Goal: Task Accomplishment & Management: Manage account settings

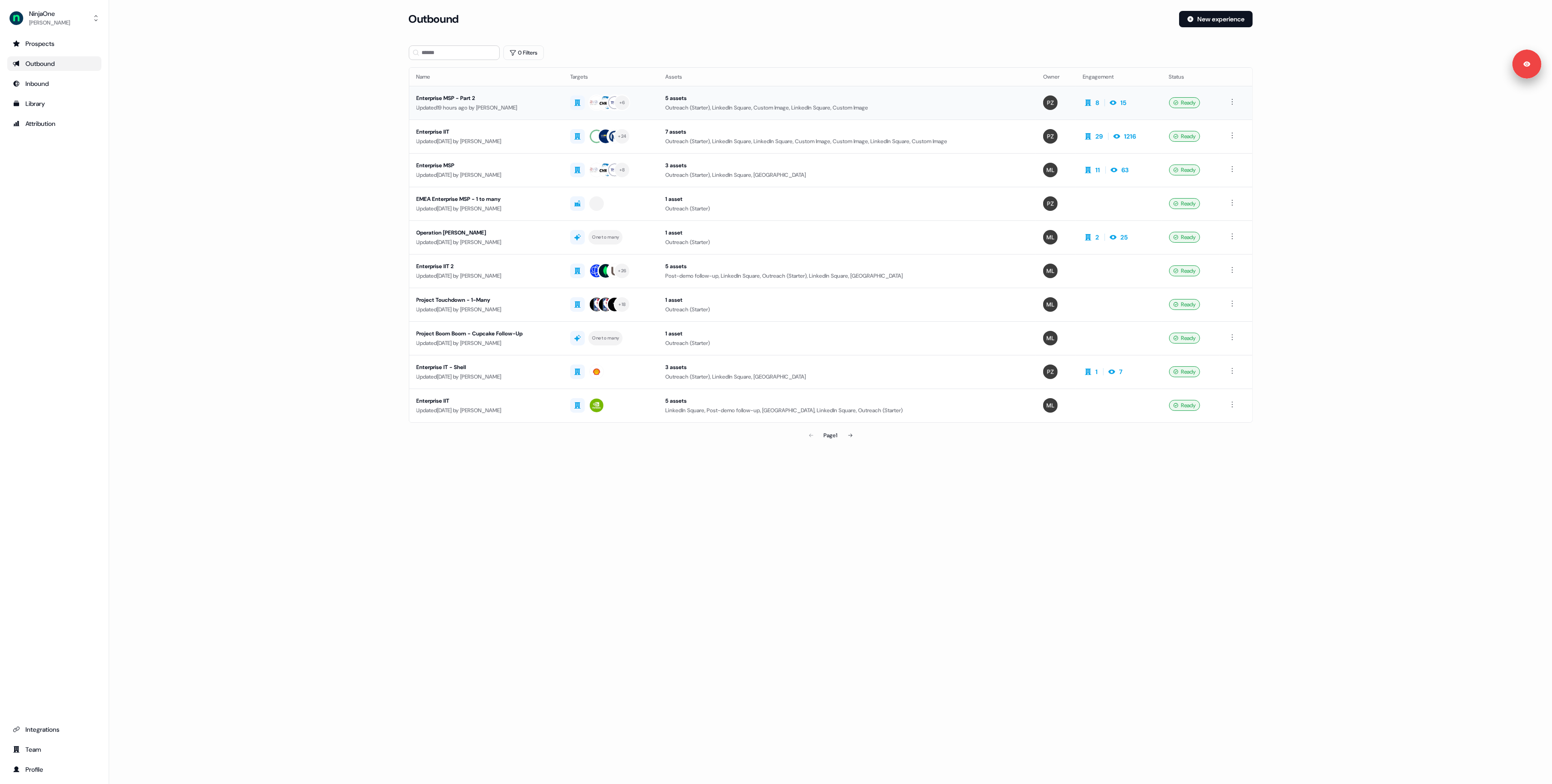
click at [515, 99] on div "Enterprise MSP - Part 2" at bounding box center [486, 98] width 140 height 9
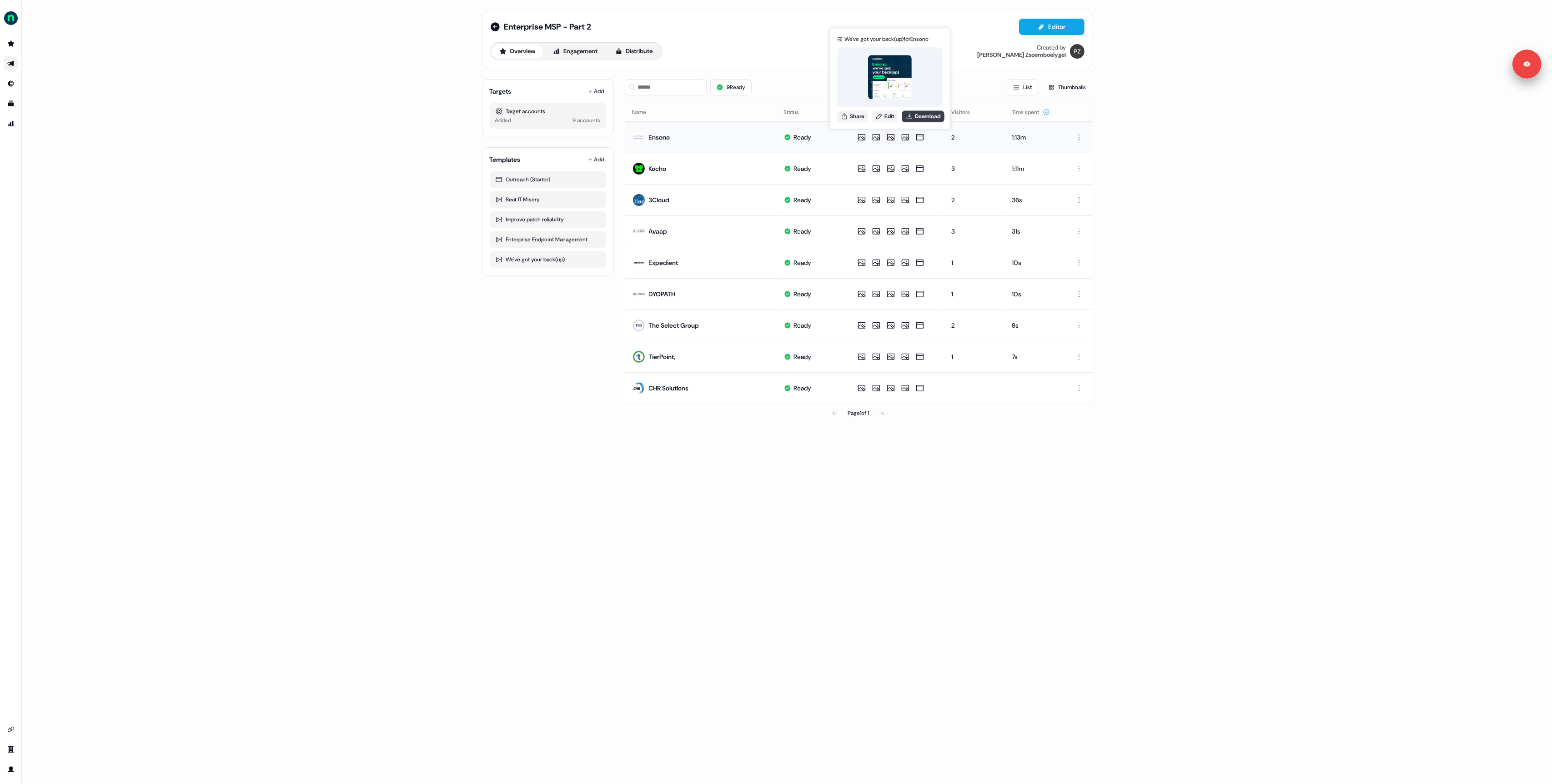
click at [913, 117] on icon at bounding box center [909, 116] width 7 height 7
click at [293, 208] on div "Enterprise MSP - Part 2 Editor Overview Engagement Distribute Created by [PERSO…" at bounding box center [787, 392] width 1530 height 784
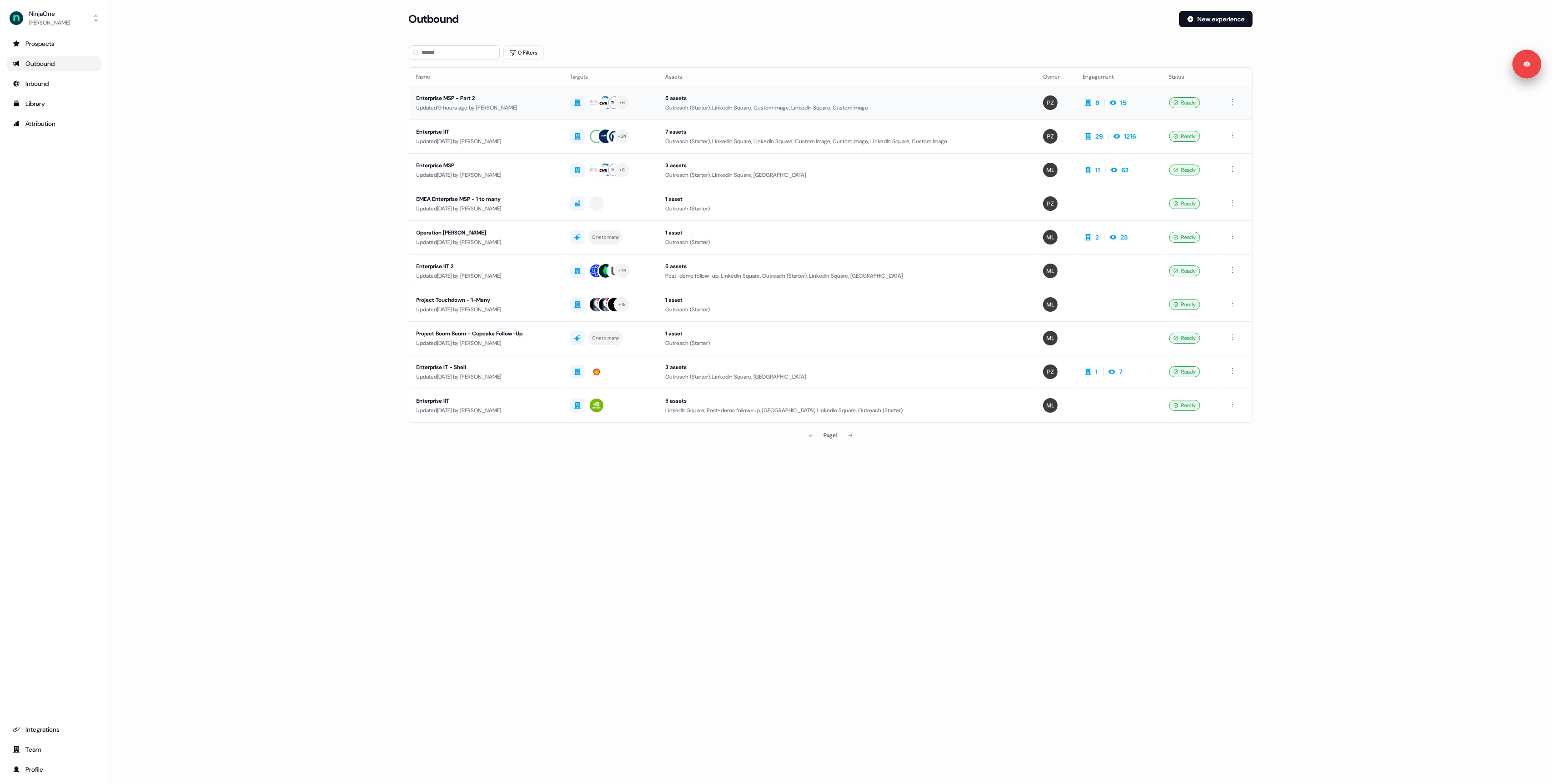
click at [890, 107] on div "Outreach (Starter), LinkedIn Square, Custom Image, LinkedIn Square, Custom Image" at bounding box center [846, 107] width 363 height 9
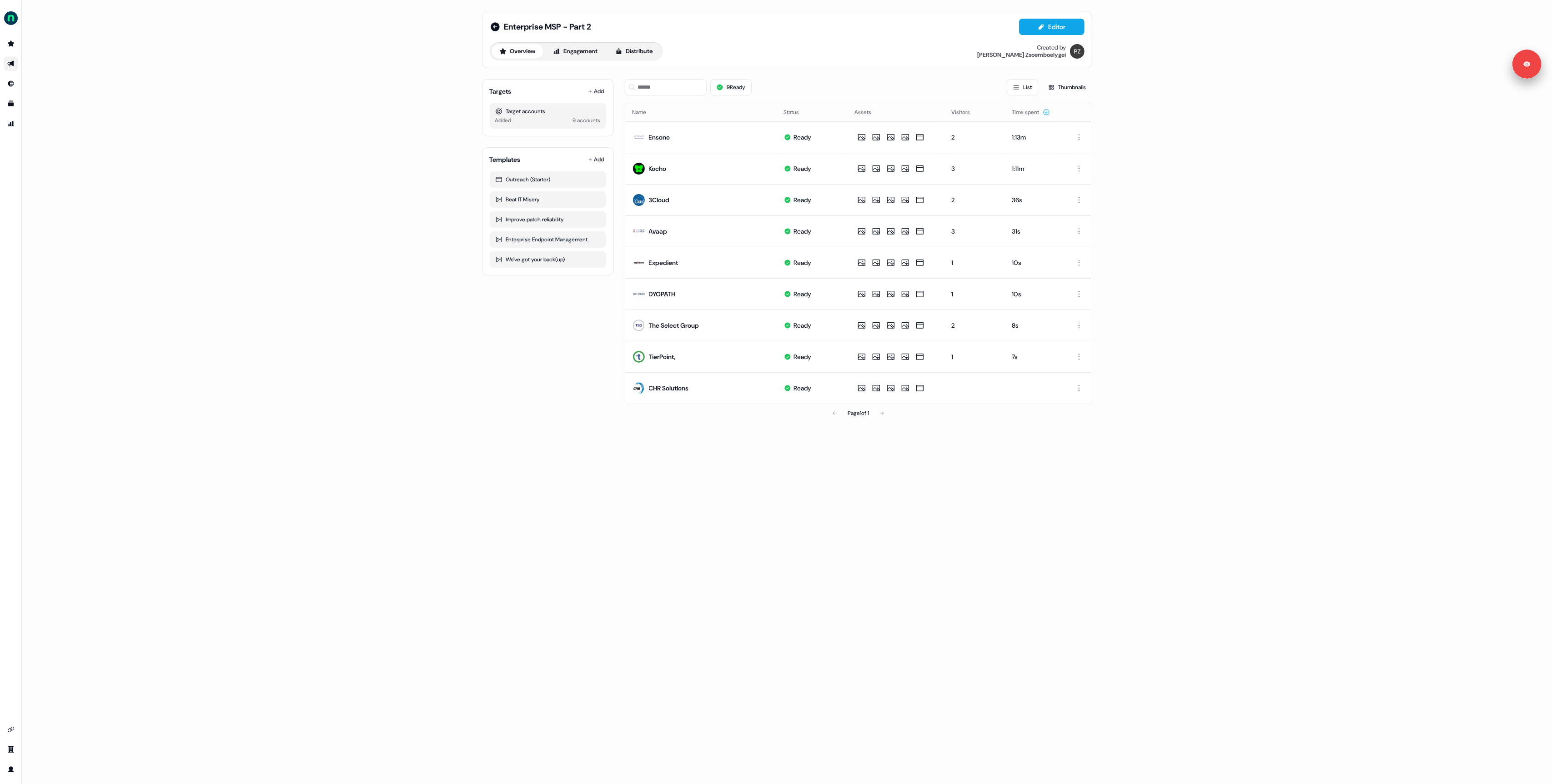
click at [763, 497] on div "Enterprise MSP - Part 2 Editor Overview Engagement Distribute Created by [PERSO…" at bounding box center [787, 392] width 1530 height 784
click at [325, 88] on div "Enterprise MSP - Part 2 Editor Overview Engagement Distribute Created by [PERSO…" at bounding box center [787, 392] width 1530 height 784
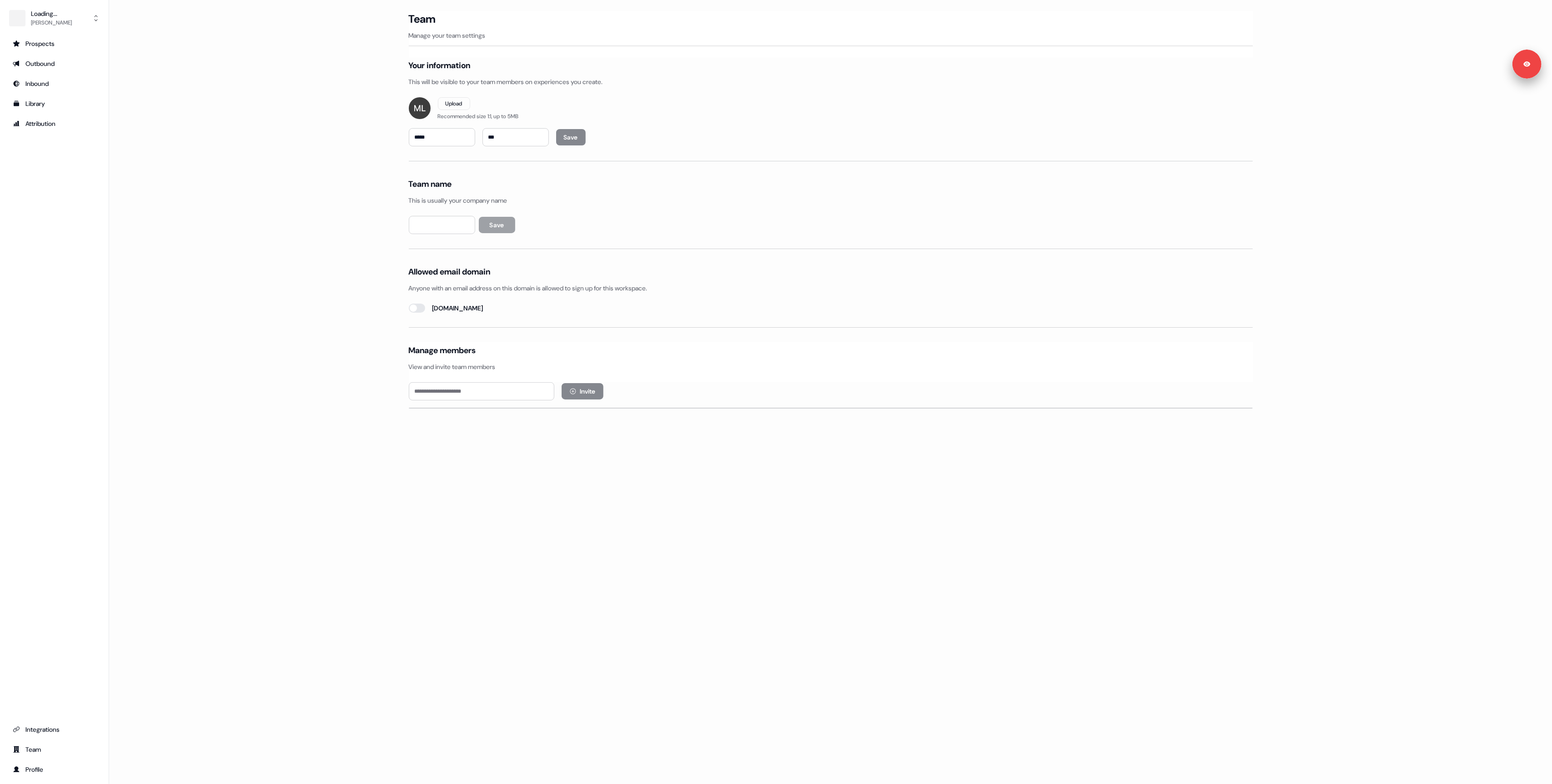
type input "********"
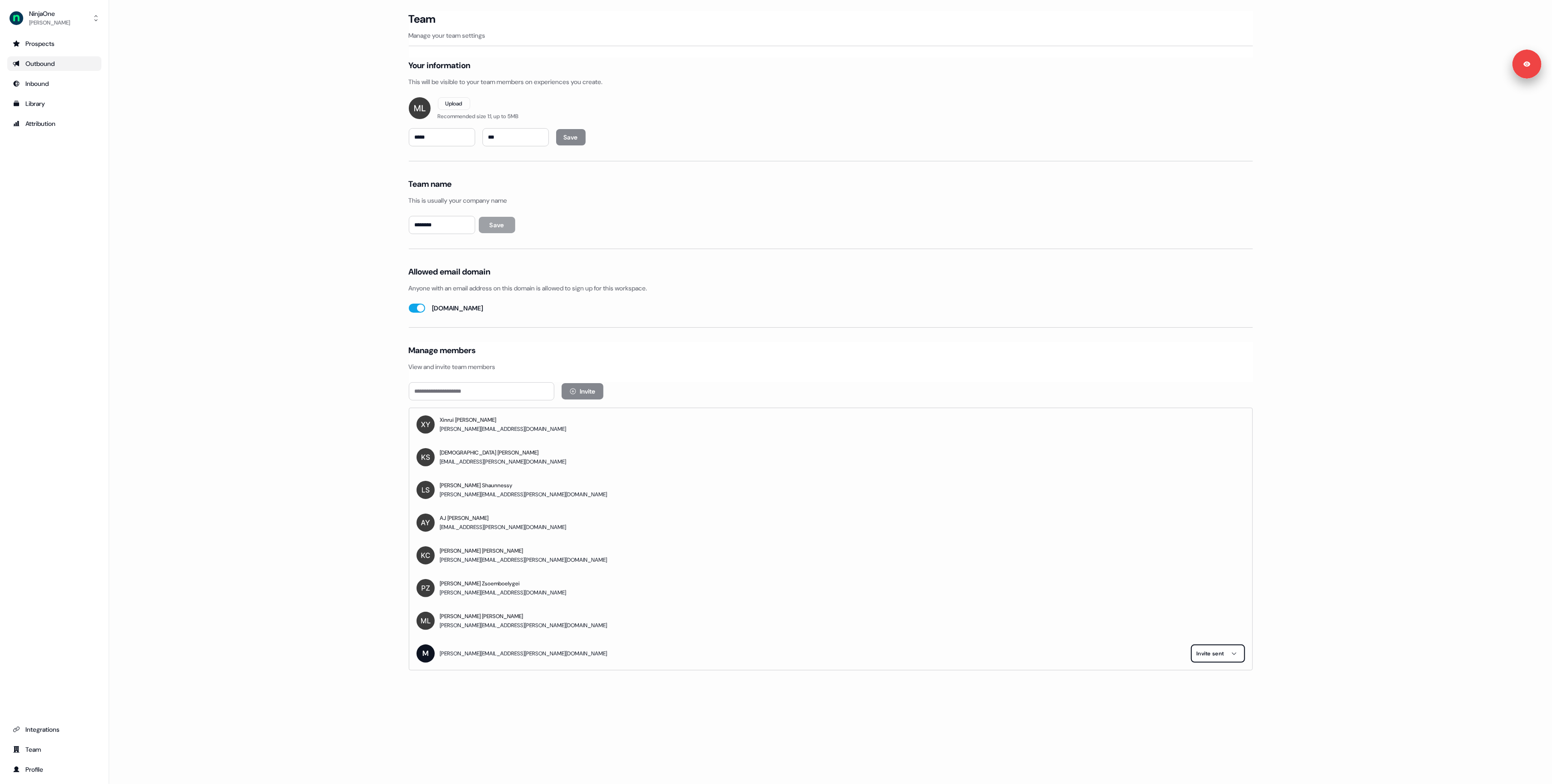
click at [28, 66] on div "Outbound" at bounding box center [54, 63] width 83 height 9
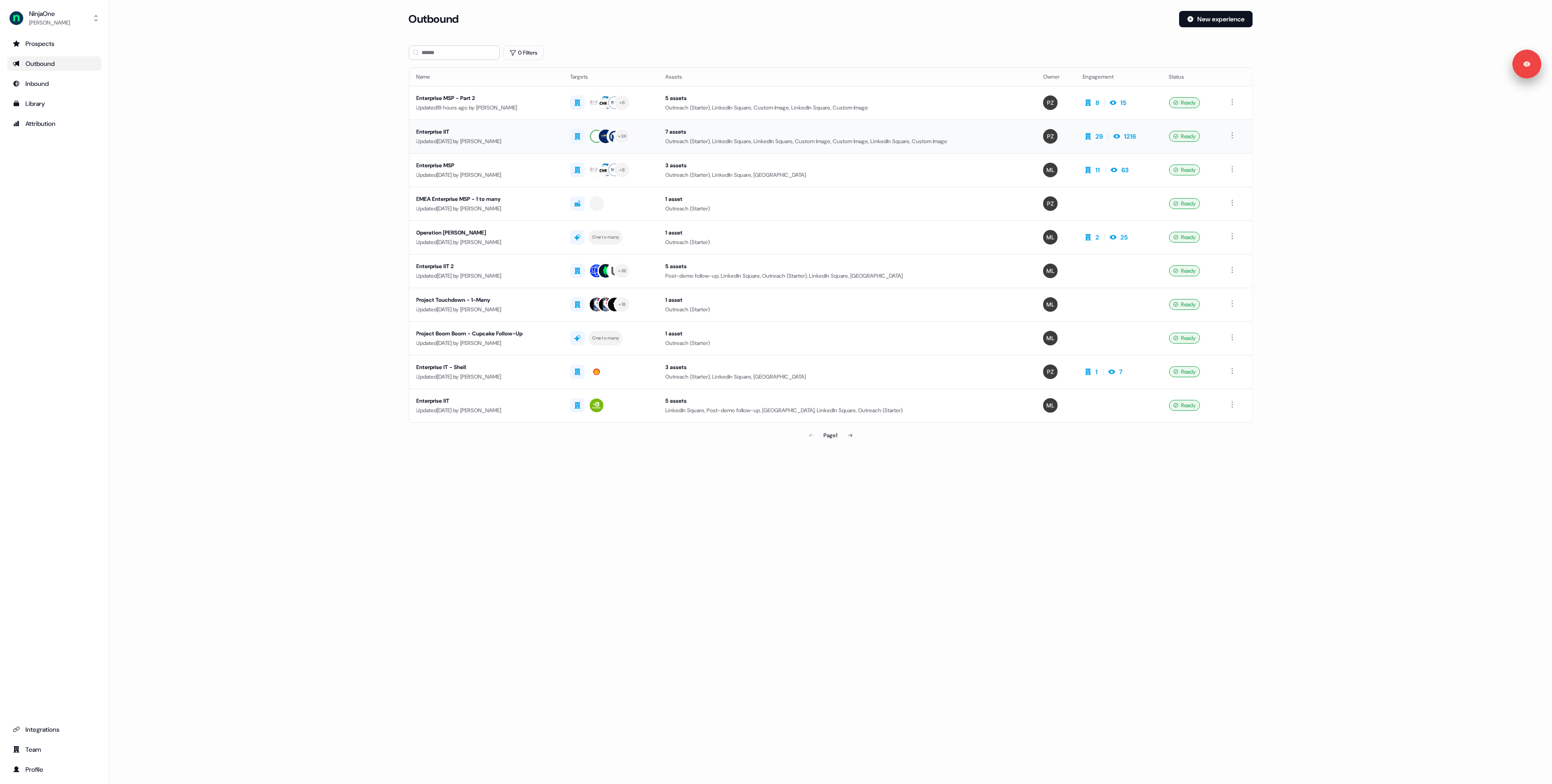
click at [530, 138] on div "Updated 6 days ago by Megan Lee" at bounding box center [486, 141] width 140 height 9
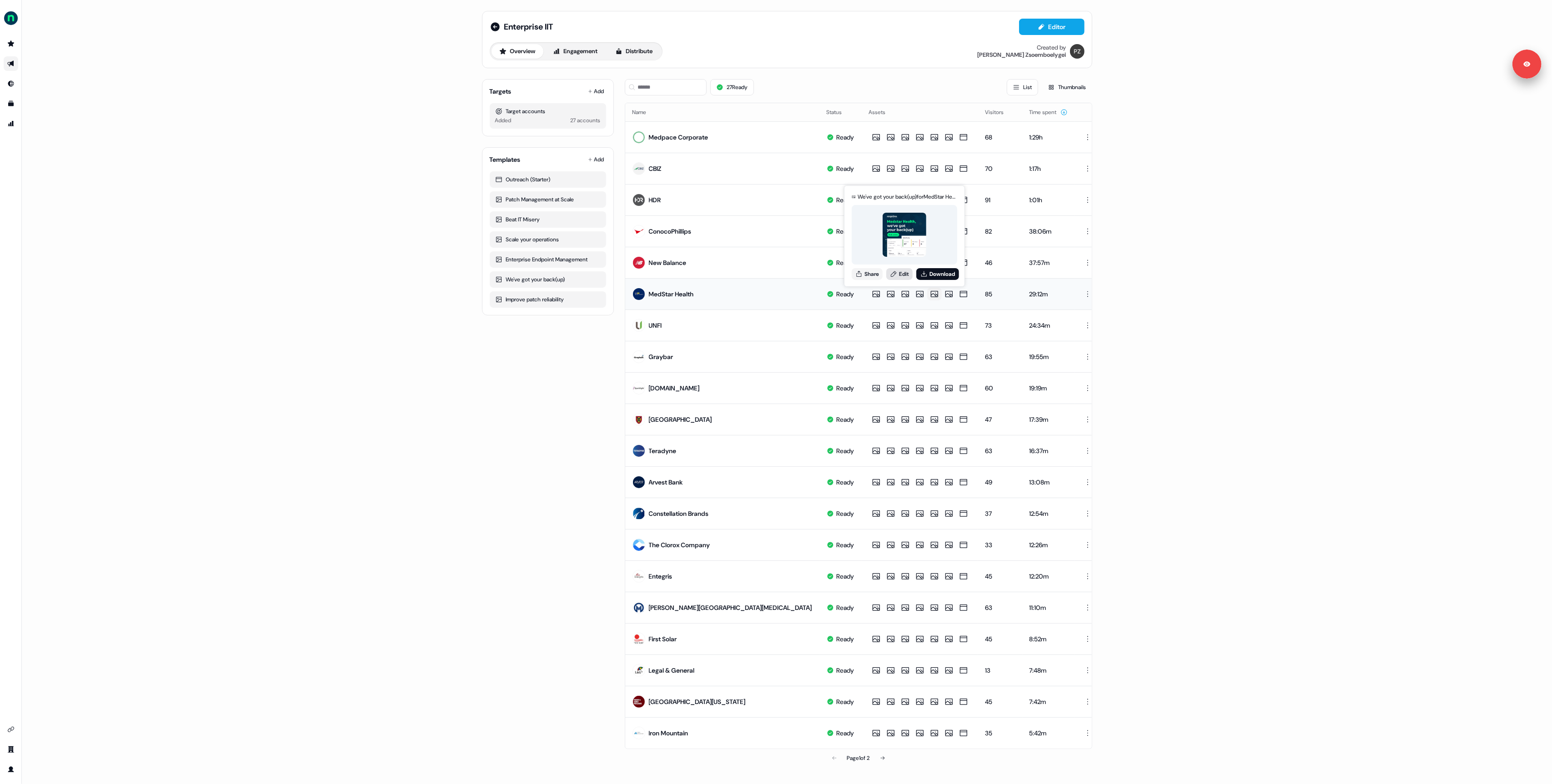
click at [903, 272] on link "Edit" at bounding box center [900, 274] width 27 height 12
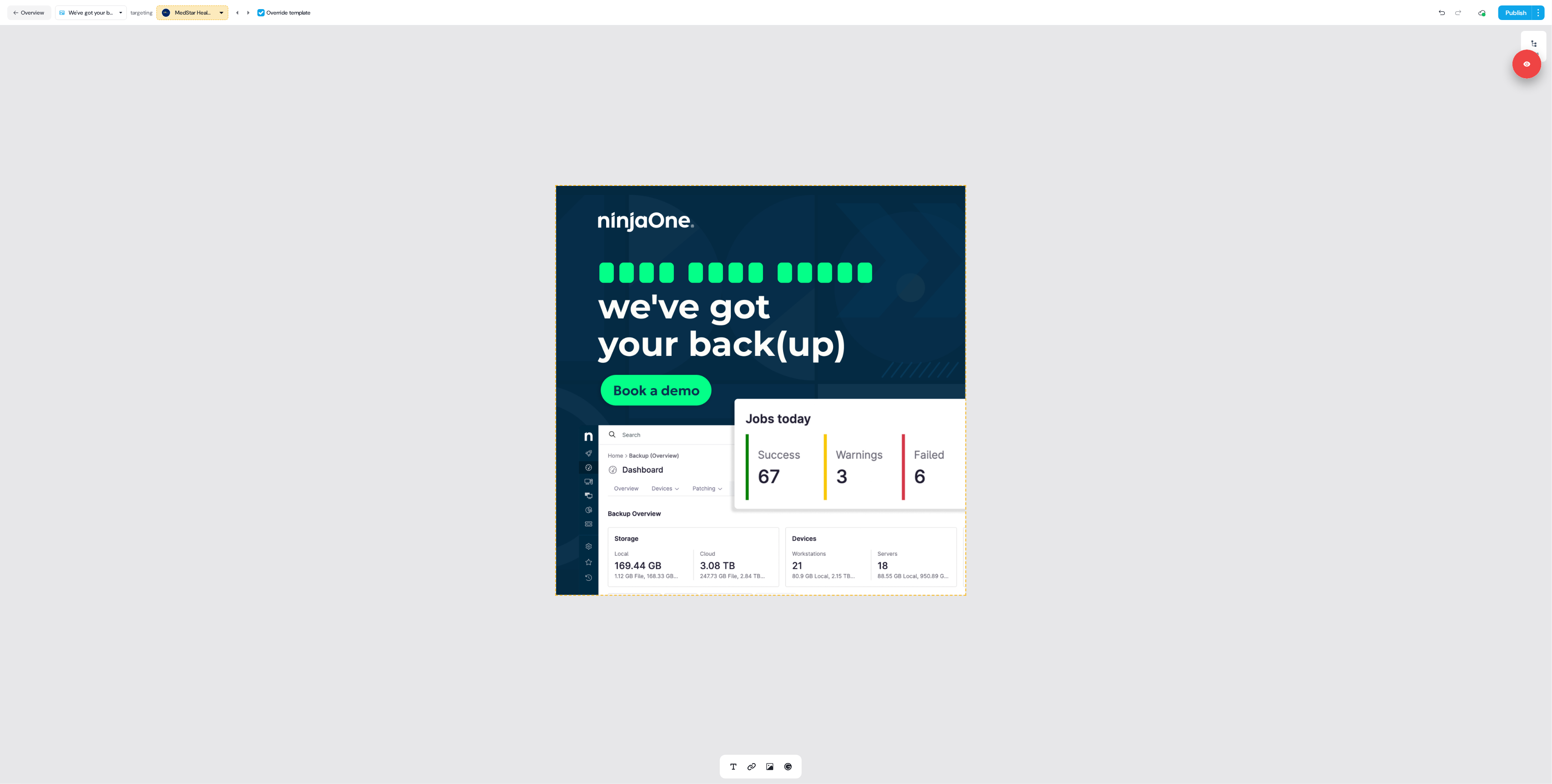
click at [180, 11] on div "MedStar Health" at bounding box center [193, 13] width 36 height 9
click at [124, 61] on div "**********" at bounding box center [760, 390] width 1521 height 729
click at [248, 11] on icon at bounding box center [248, 13] width 5 height 5
click at [248, 14] on icon at bounding box center [248, 13] width 5 height 5
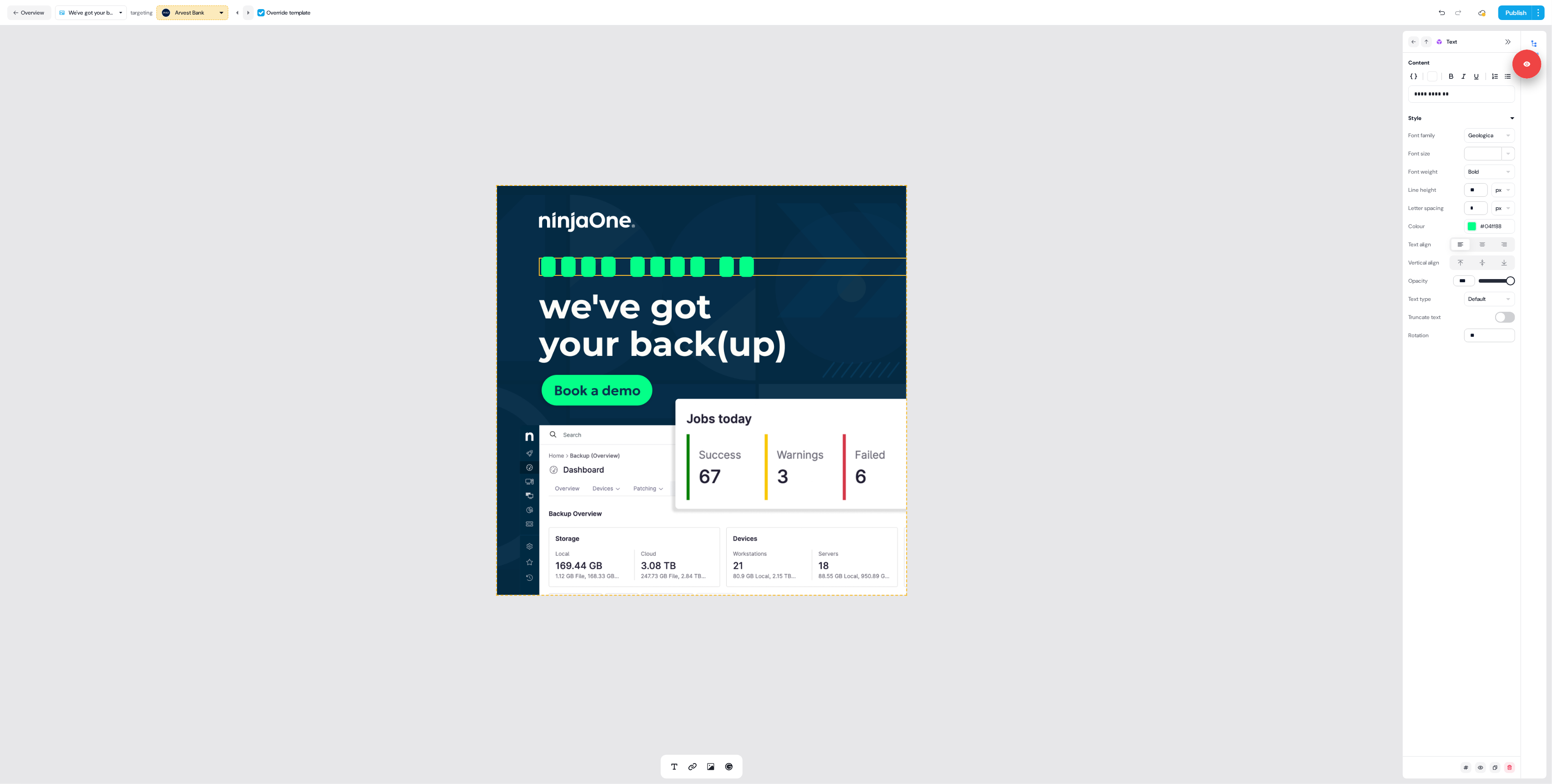
click at [249, 10] on icon at bounding box center [248, 13] width 5 height 5
click at [251, 15] on button at bounding box center [248, 13] width 11 height 14
type input "**"
click at [249, 10] on icon at bounding box center [248, 13] width 5 height 5
click at [563, 311] on div "**********" at bounding box center [701, 390] width 409 height 409
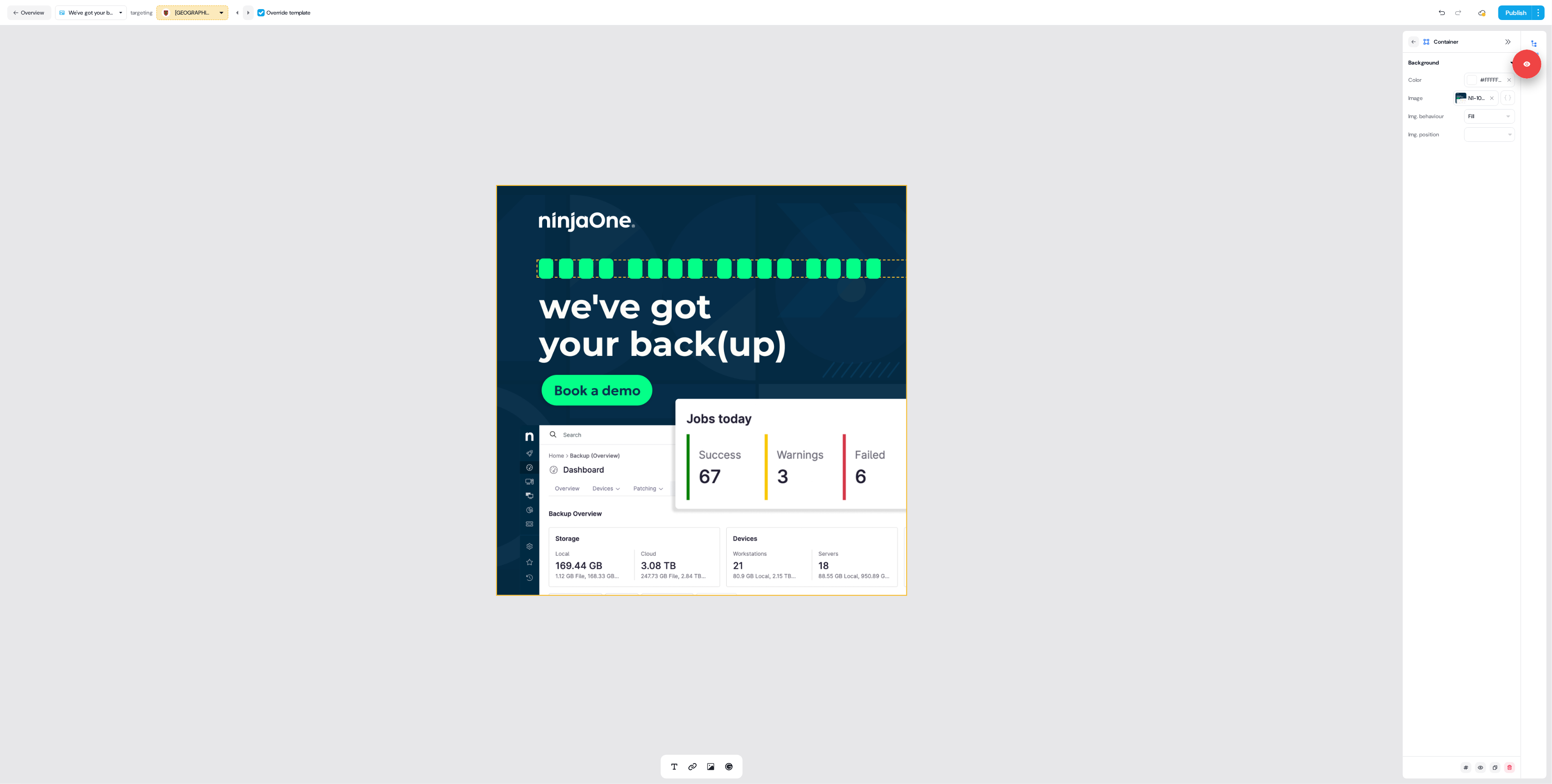
click at [249, 10] on icon at bounding box center [248, 13] width 5 height 5
click at [355, 205] on div "******* To pick up a draggable item, press the space bar. While dragging, use t…" at bounding box center [701, 390] width 1403 height 729
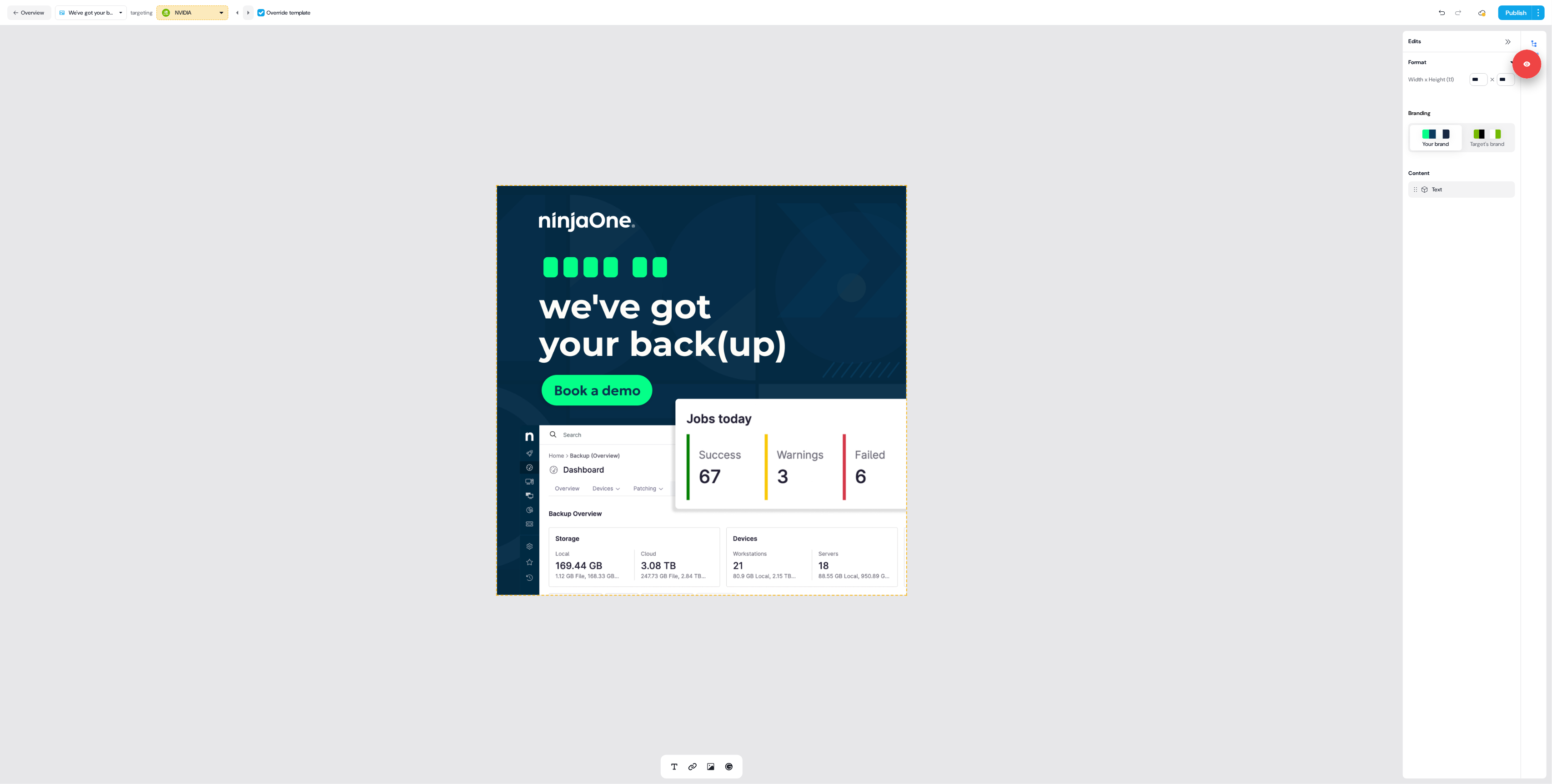
click at [249, 13] on icon at bounding box center [249, 12] width 2 height 4
drag, startPoint x: 798, startPoint y: 267, endPoint x: 627, endPoint y: 264, distance: 171.0
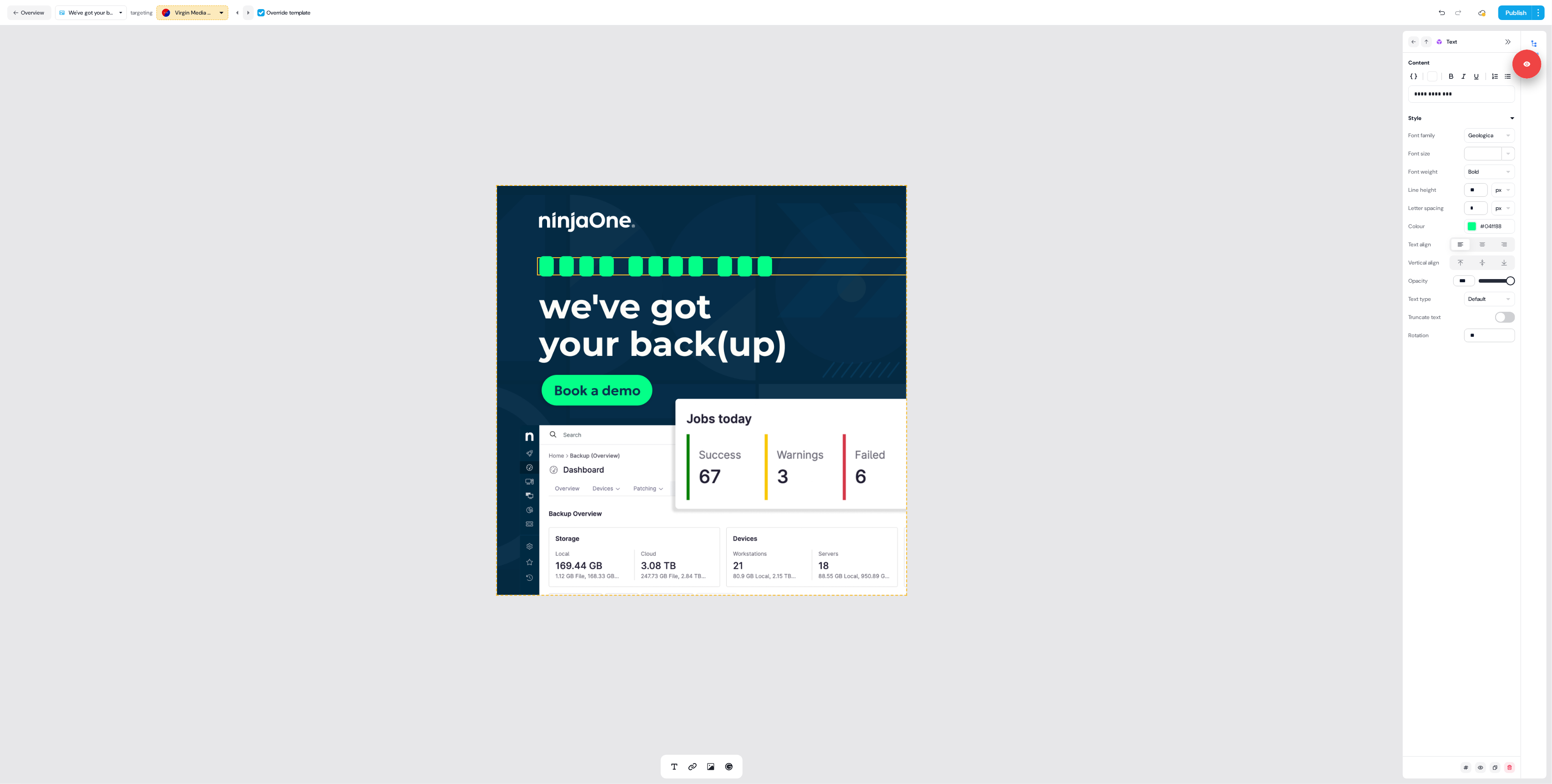
click at [251, 14] on icon at bounding box center [248, 13] width 5 height 5
click at [251, 10] on icon at bounding box center [248, 13] width 5 height 5
click at [246, 16] on button at bounding box center [248, 13] width 11 height 14
click at [251, 10] on icon at bounding box center [248, 13] width 5 height 5
type input "**"
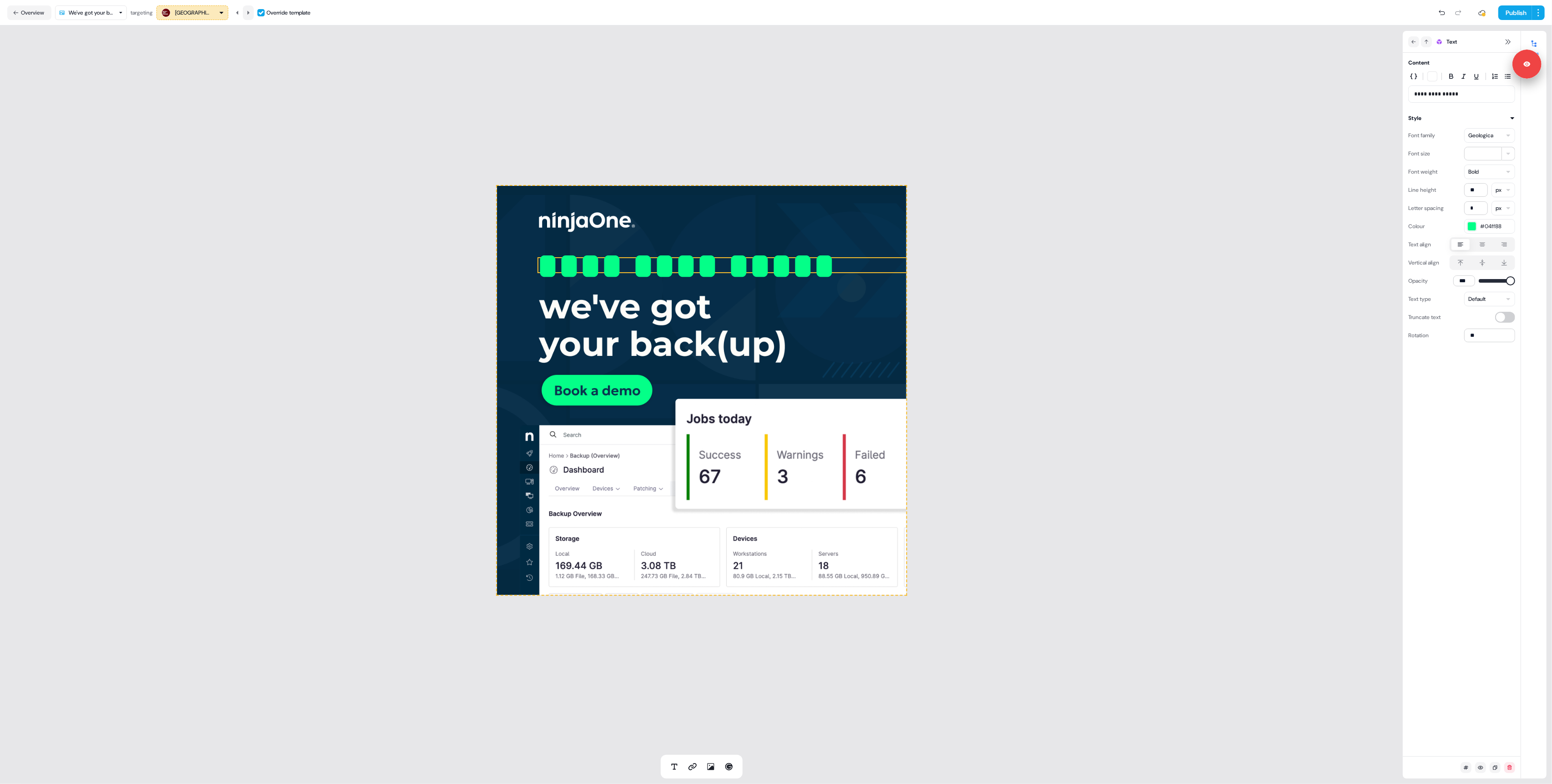
click at [249, 12] on icon at bounding box center [249, 12] width 2 height 4
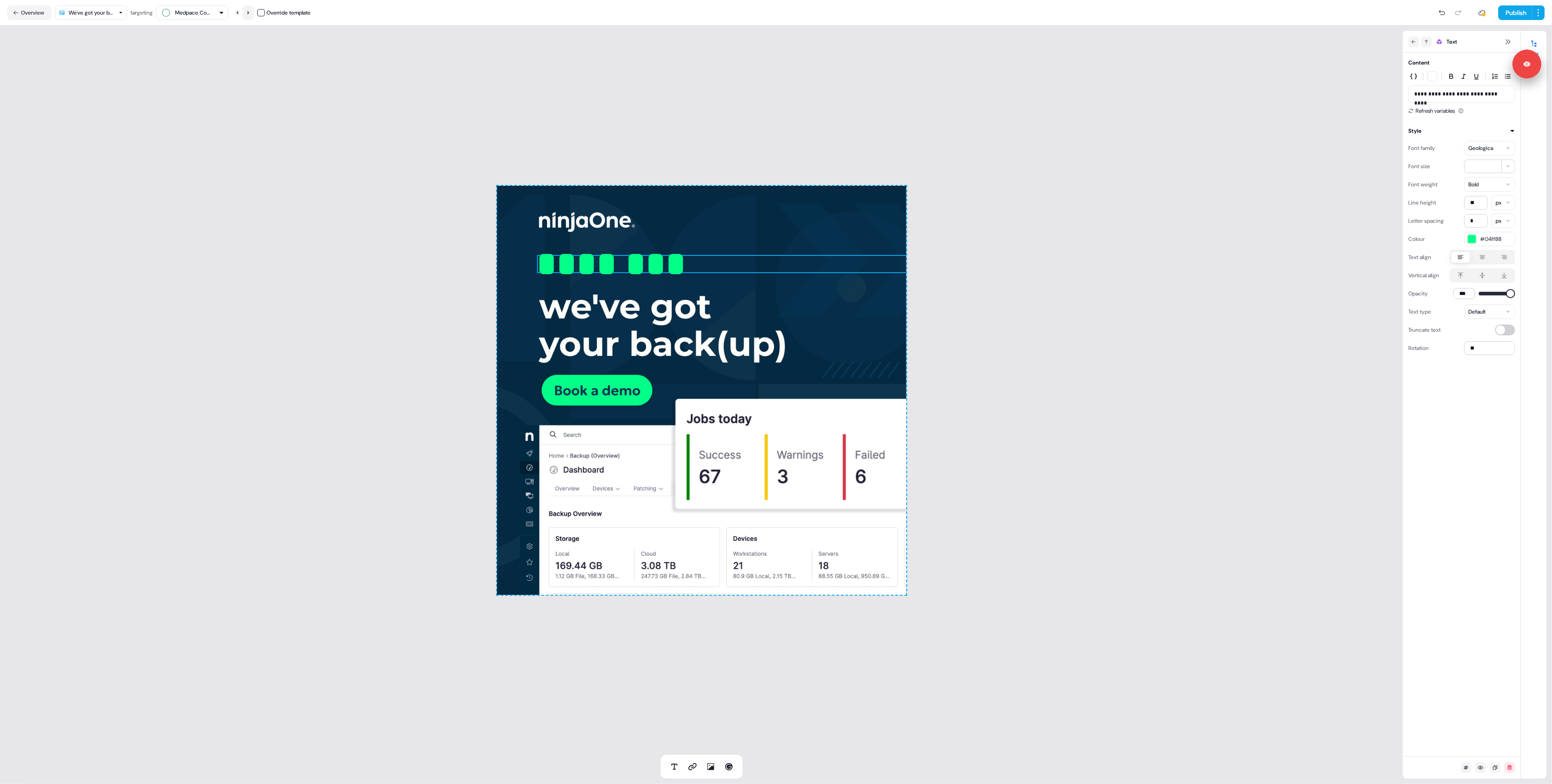
click at [253, 13] on button at bounding box center [248, 13] width 11 height 14
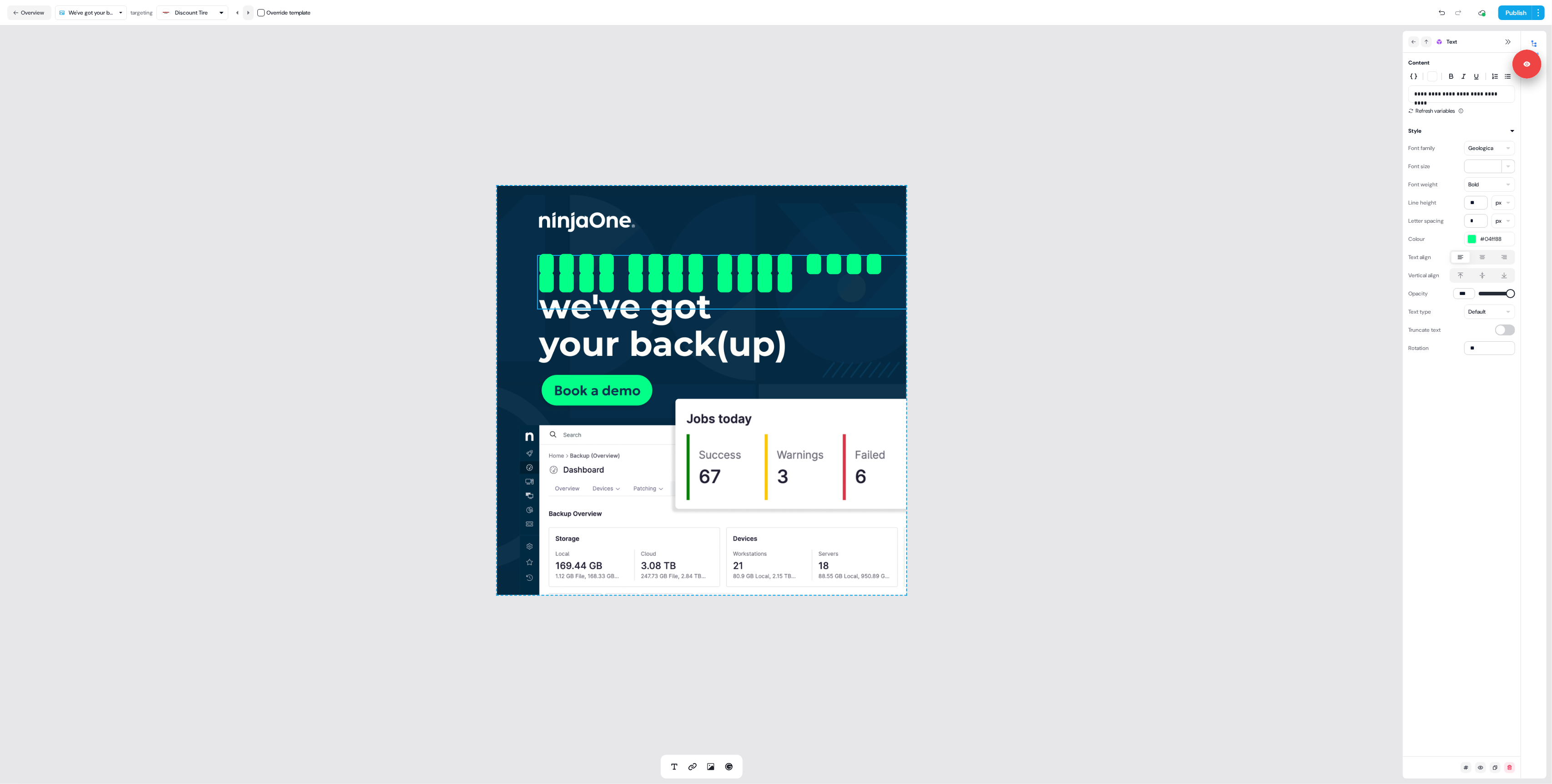
click at [253, 13] on button at bounding box center [248, 13] width 11 height 14
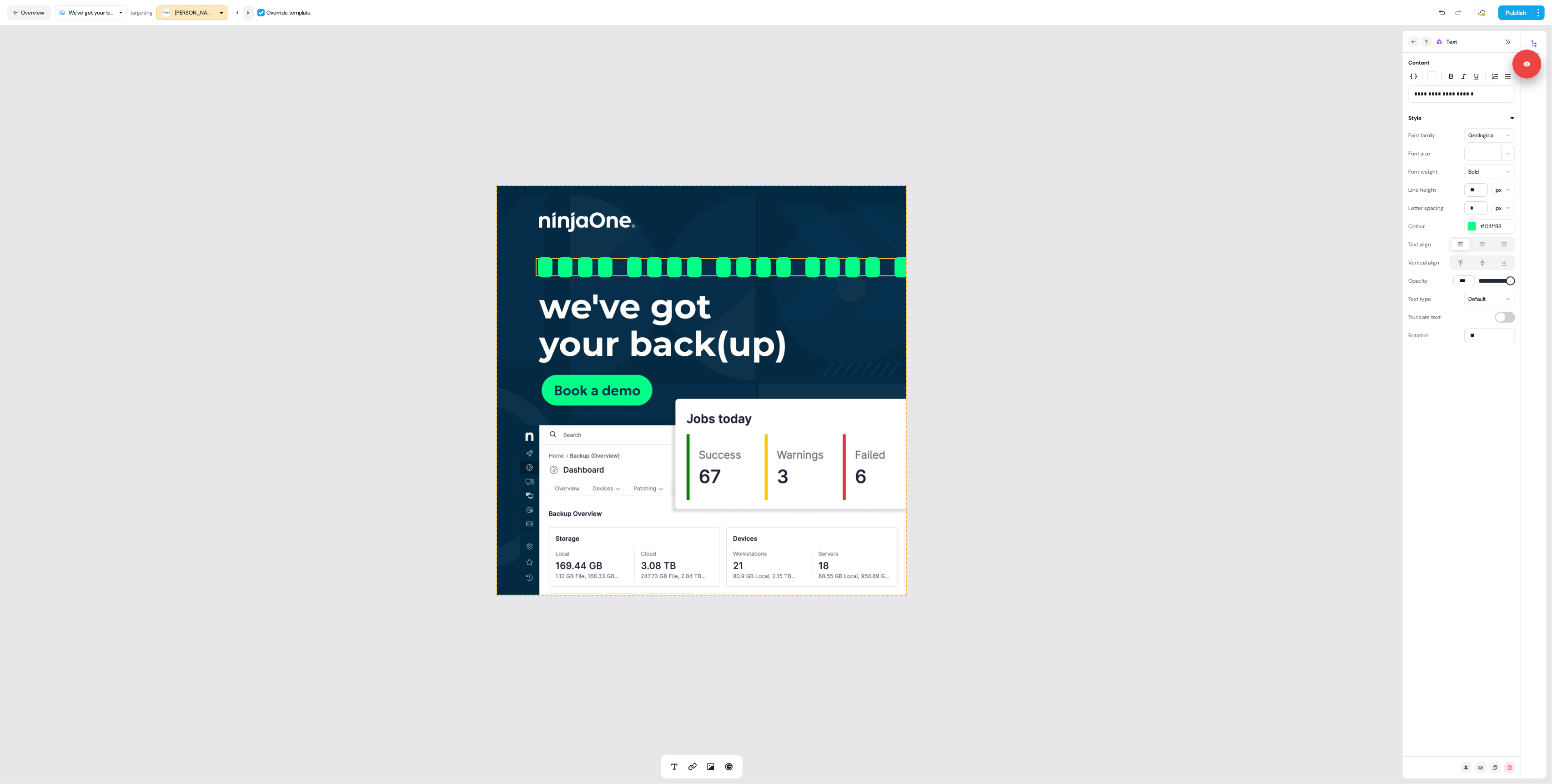
click at [249, 8] on button at bounding box center [248, 13] width 11 height 14
click at [250, 14] on icon at bounding box center [248, 13] width 5 height 5
click at [251, 16] on button at bounding box center [248, 13] width 11 height 14
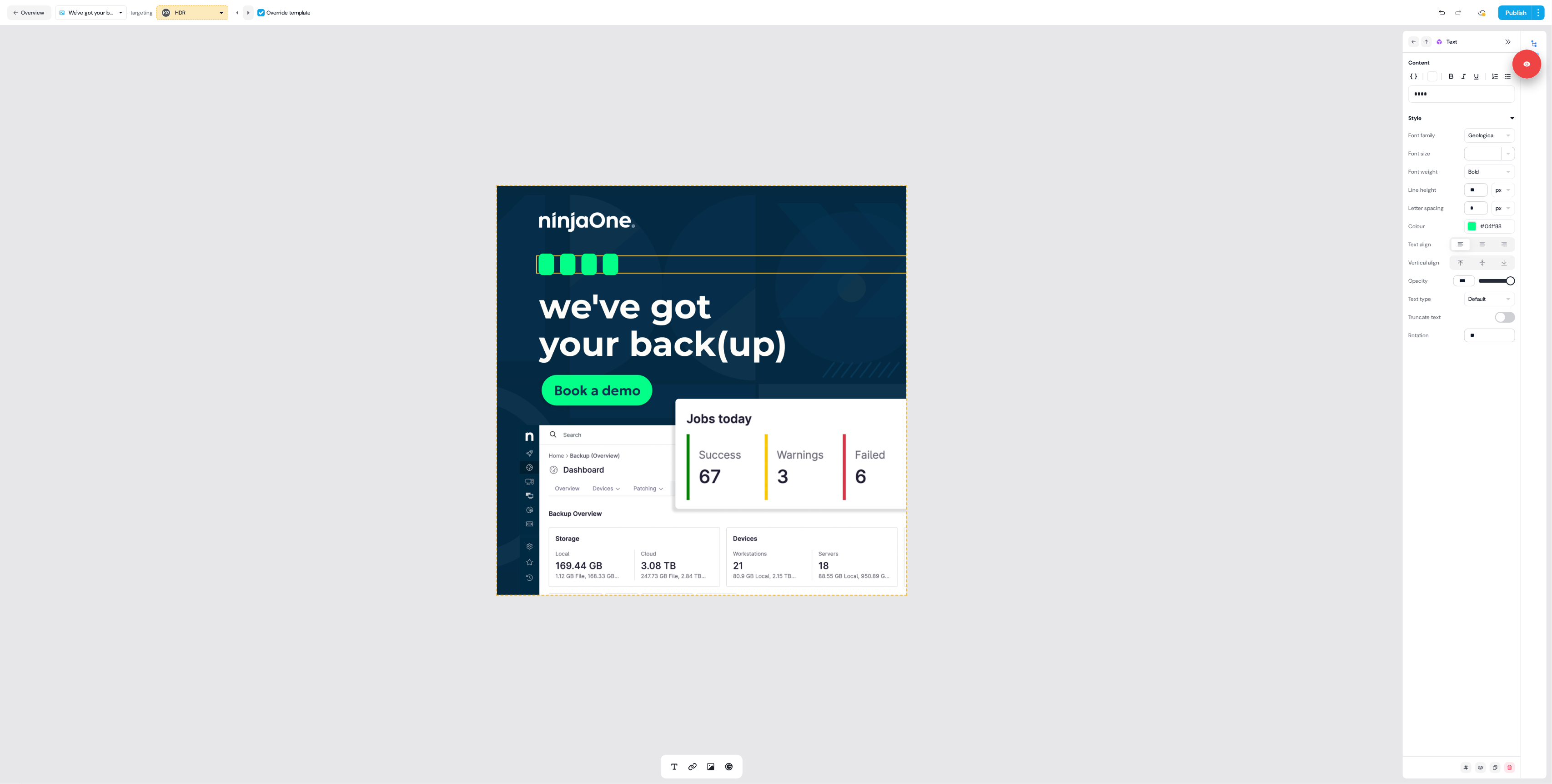
click at [251, 11] on icon at bounding box center [248, 13] width 5 height 5
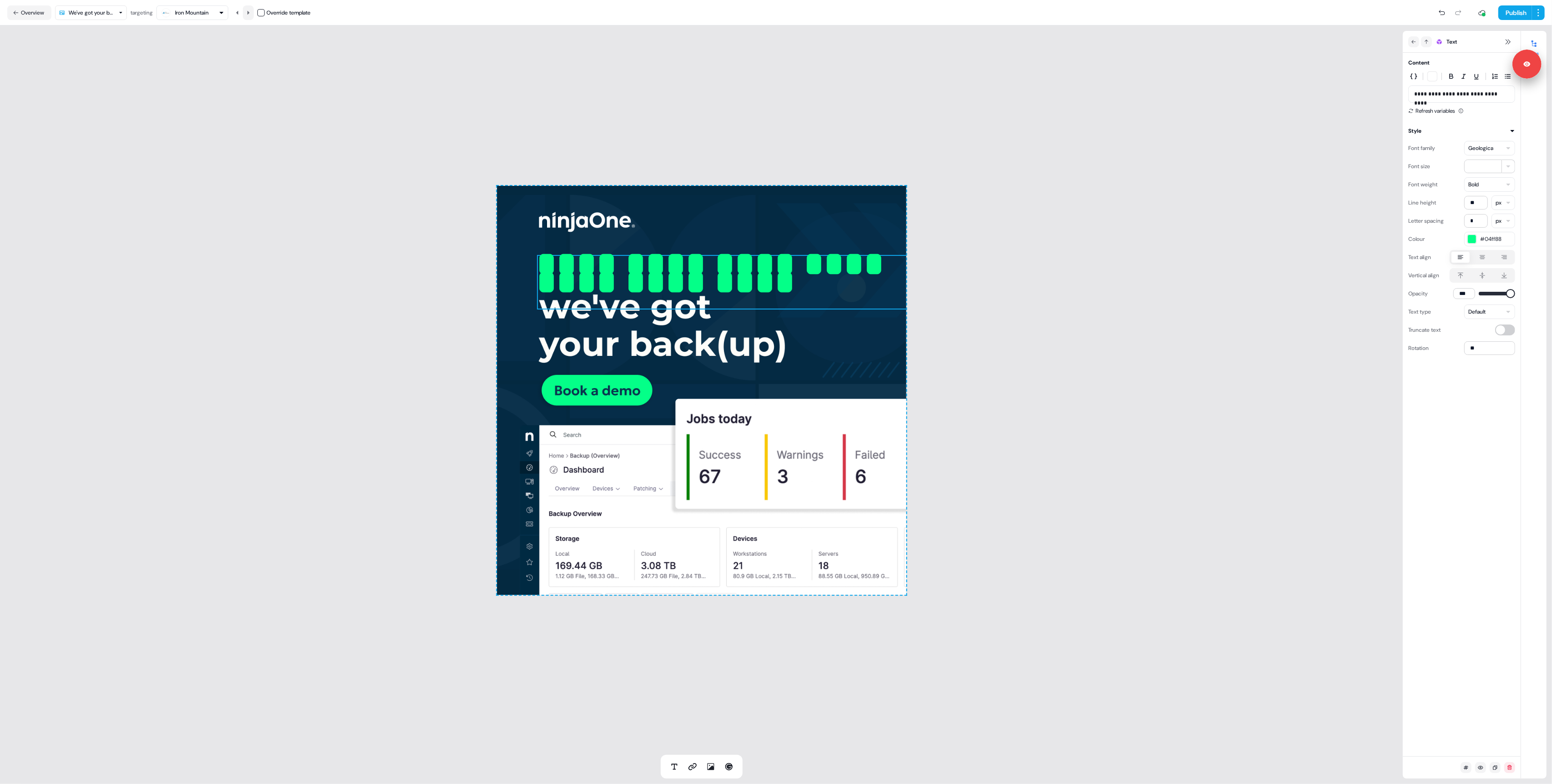
click at [251, 11] on icon at bounding box center [248, 13] width 5 height 5
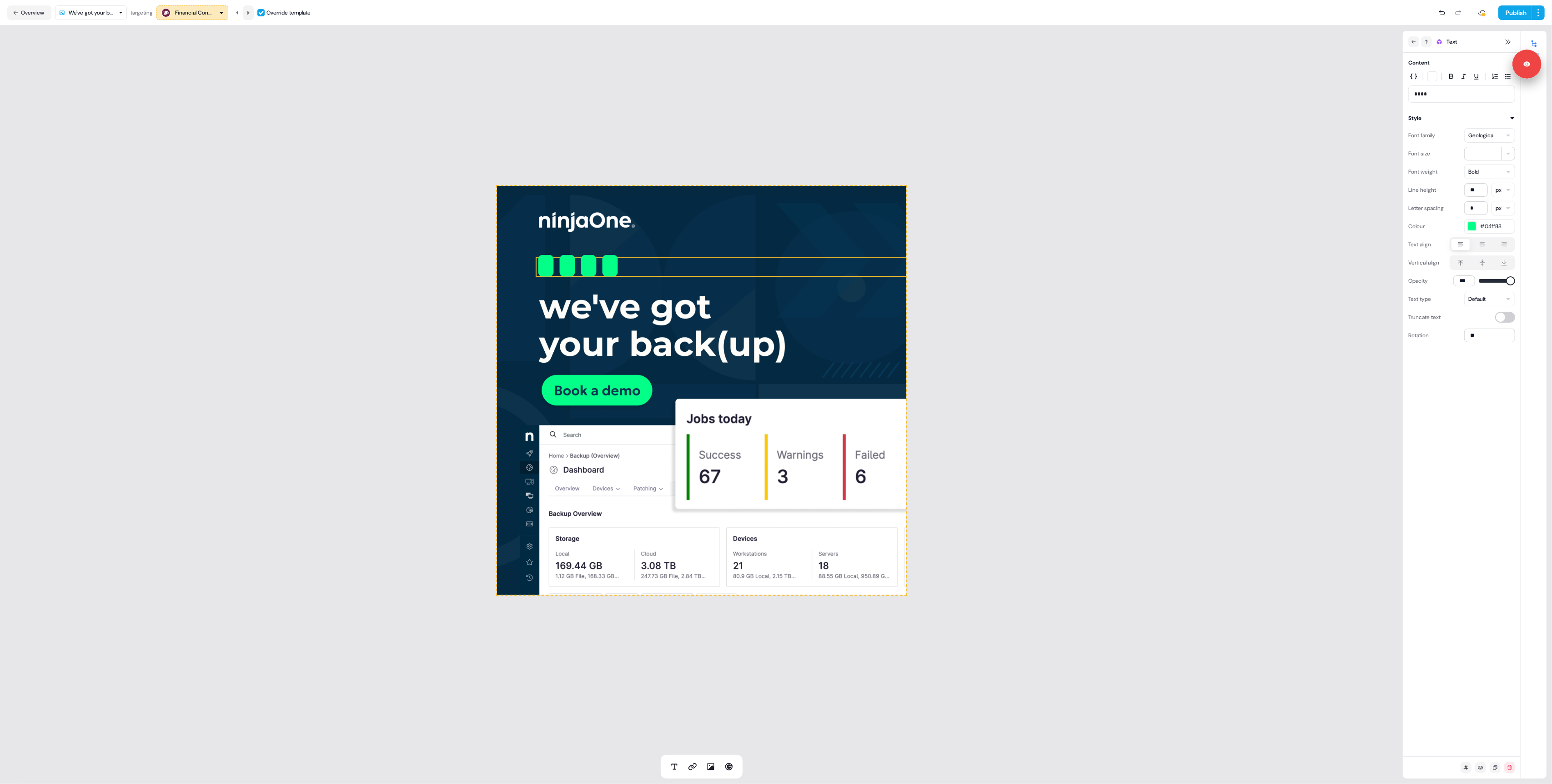
click at [254, 10] on button at bounding box center [248, 13] width 11 height 14
click at [251, 11] on icon at bounding box center [248, 13] width 5 height 5
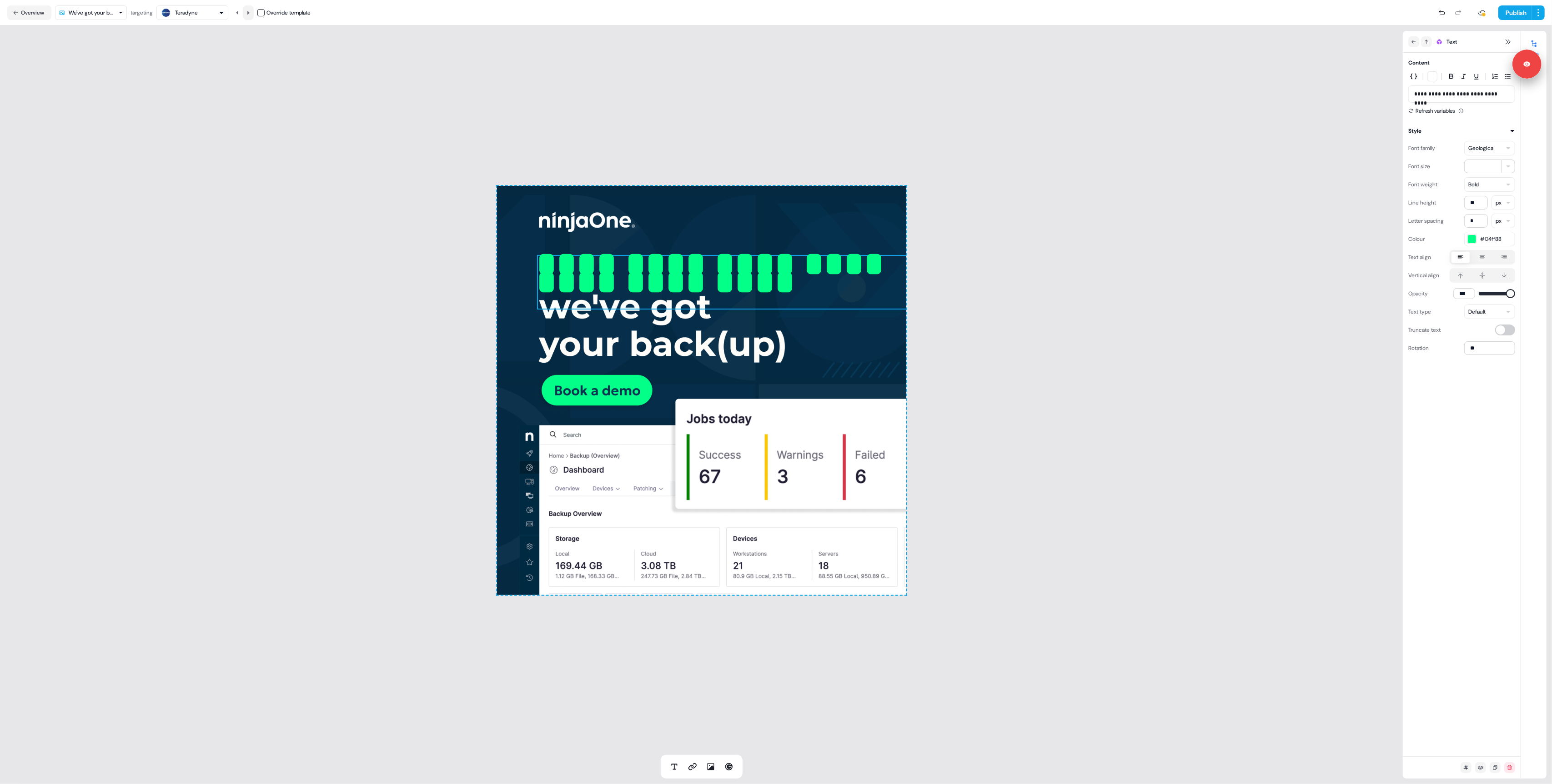
click at [251, 11] on icon at bounding box center [248, 13] width 5 height 5
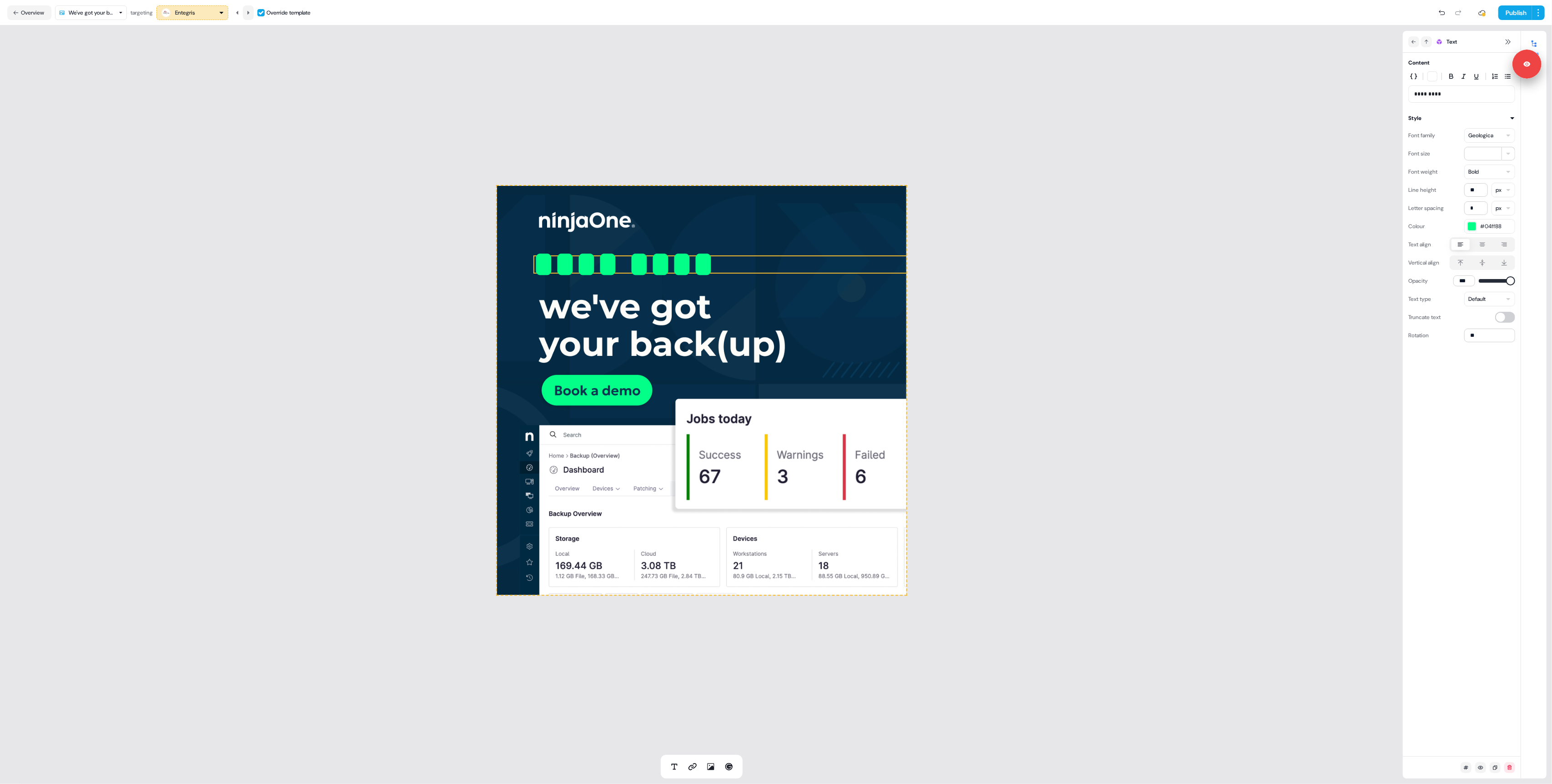
click at [246, 10] on button at bounding box center [248, 13] width 11 height 14
click at [249, 12] on icon at bounding box center [249, 12] width 2 height 4
click at [248, 13] on icon at bounding box center [248, 13] width 5 height 5
click at [248, 13] on icon at bounding box center [248, 13] width 5 height 5
click at [251, 14] on icon at bounding box center [248, 13] width 5 height 5
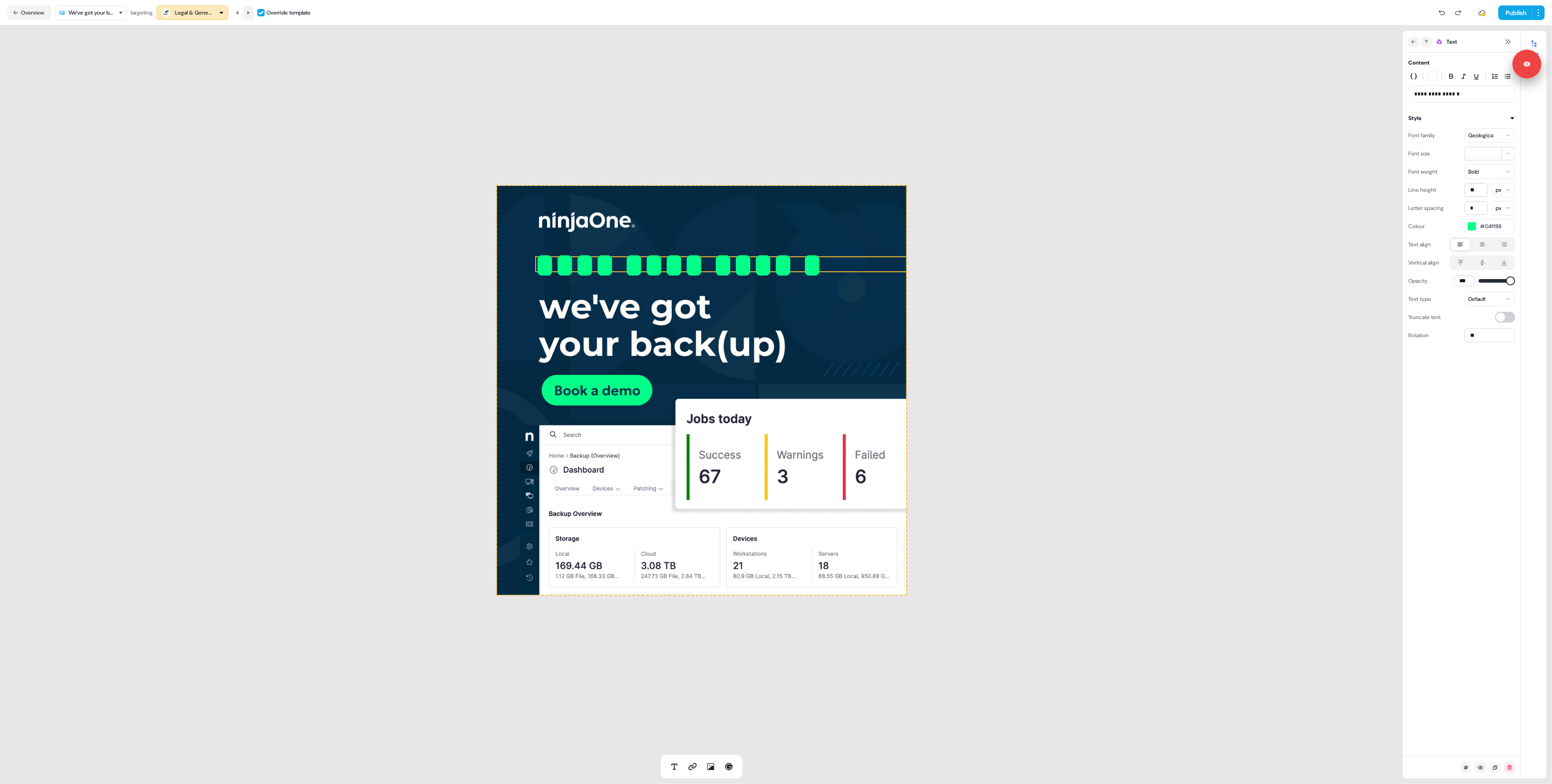
click at [251, 14] on icon at bounding box center [248, 13] width 5 height 5
type input "**"
click at [251, 14] on icon at bounding box center [248, 13] width 5 height 5
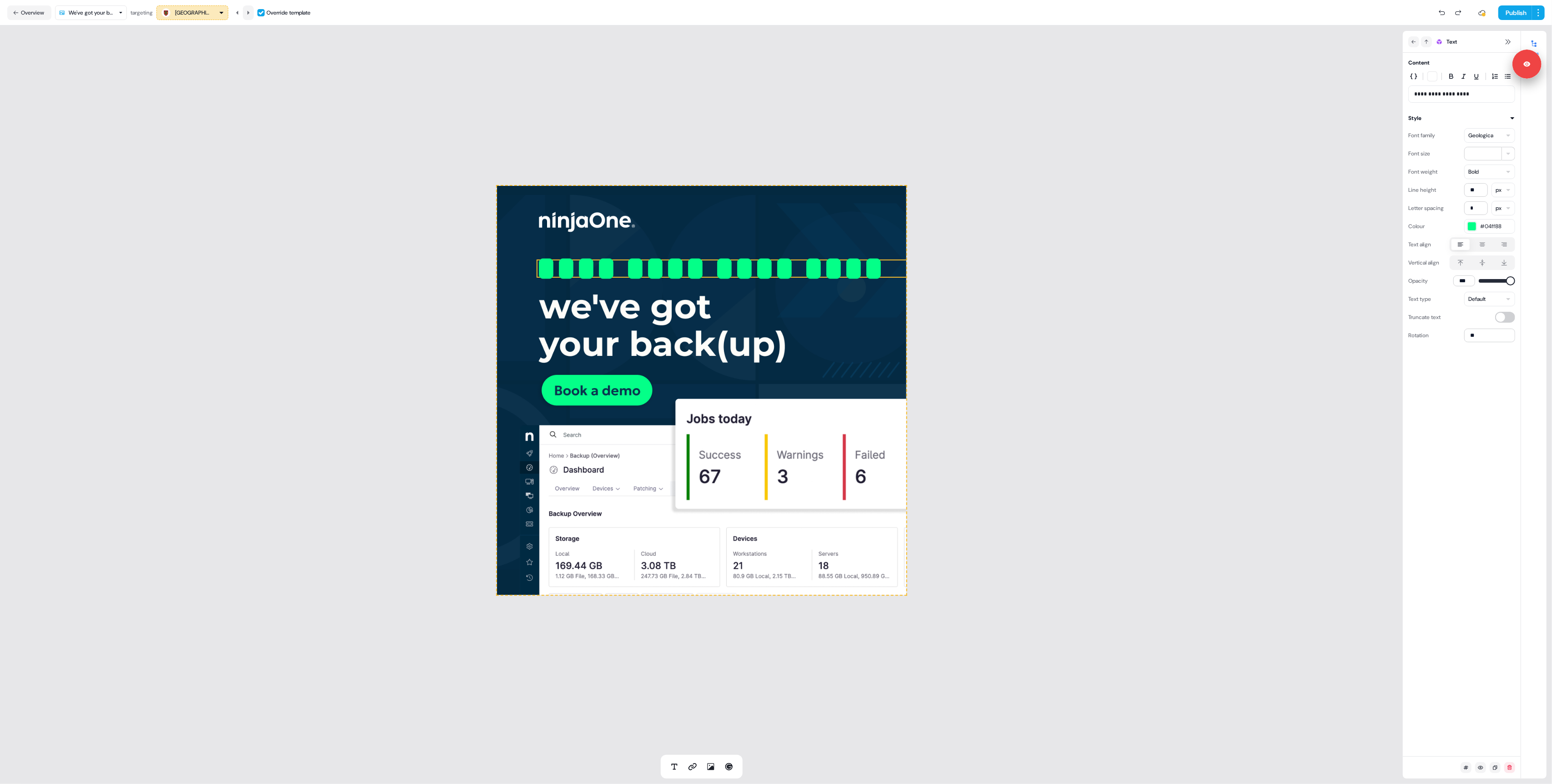
click at [251, 14] on icon at bounding box center [248, 13] width 5 height 5
click at [1509, 10] on button "Publish" at bounding box center [1515, 13] width 34 height 14
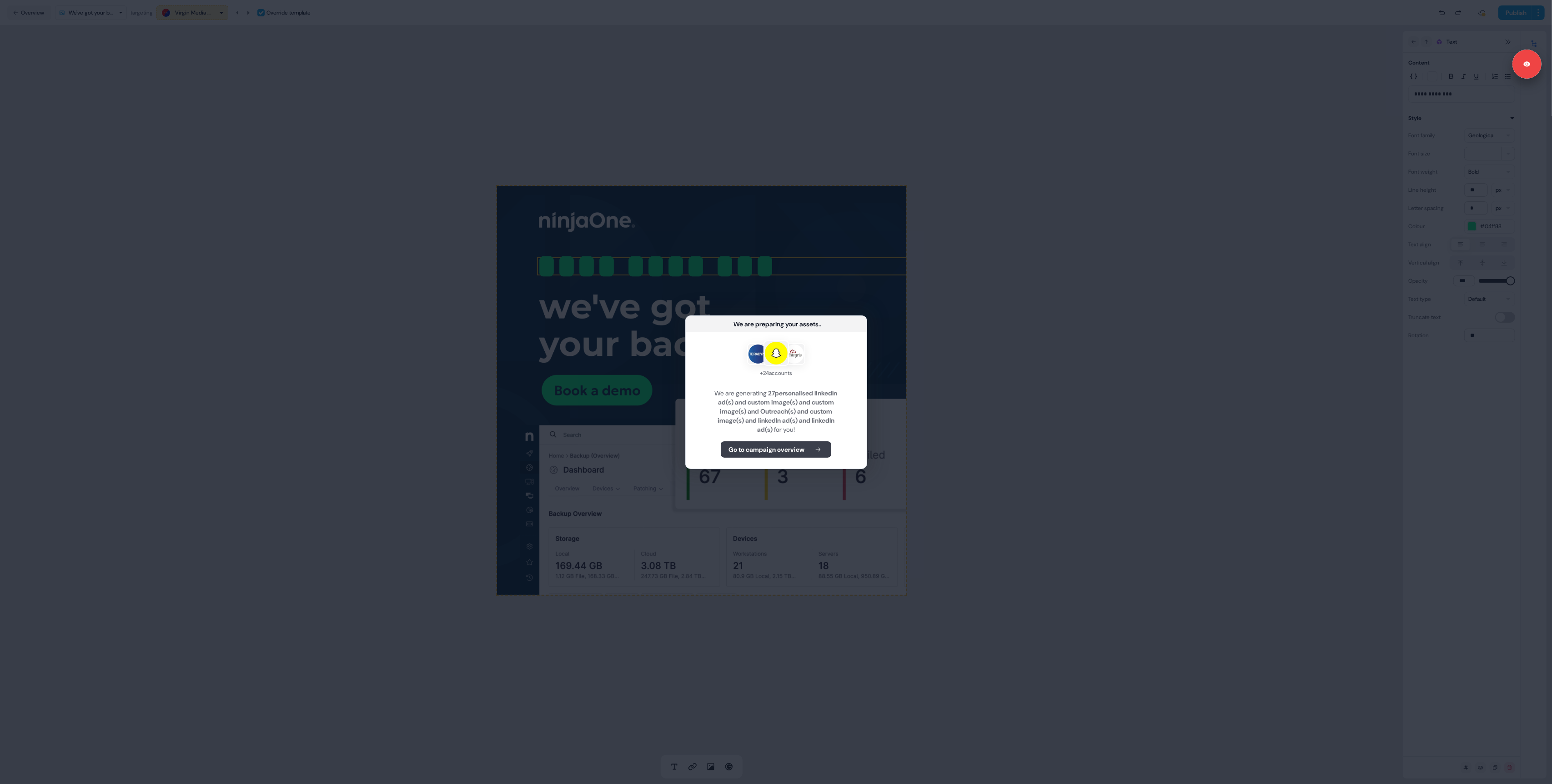
click at [751, 450] on b "Go to campaign overview" at bounding box center [766, 449] width 76 height 9
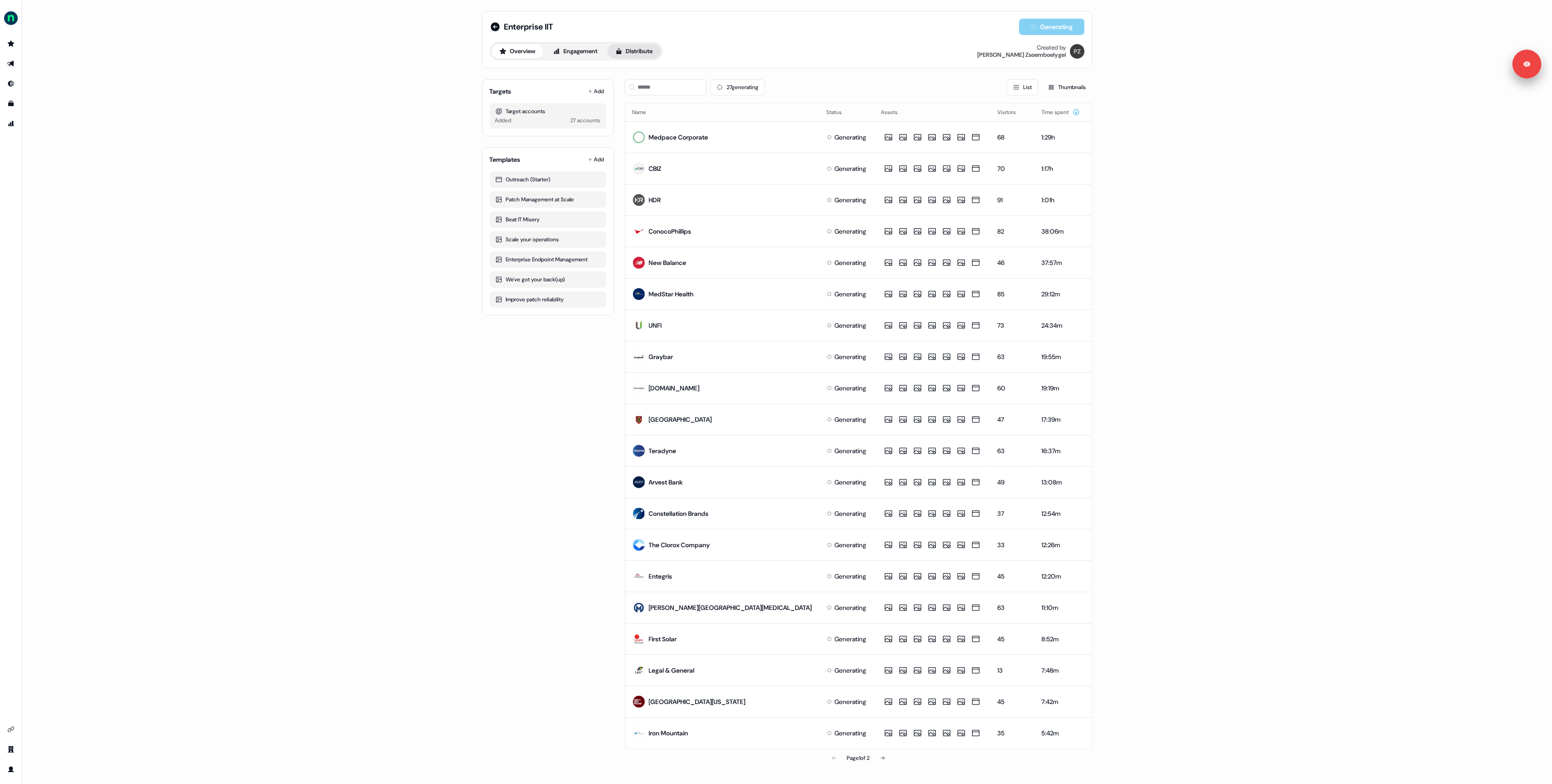
click at [639, 50] on button "Distribute" at bounding box center [634, 51] width 53 height 14
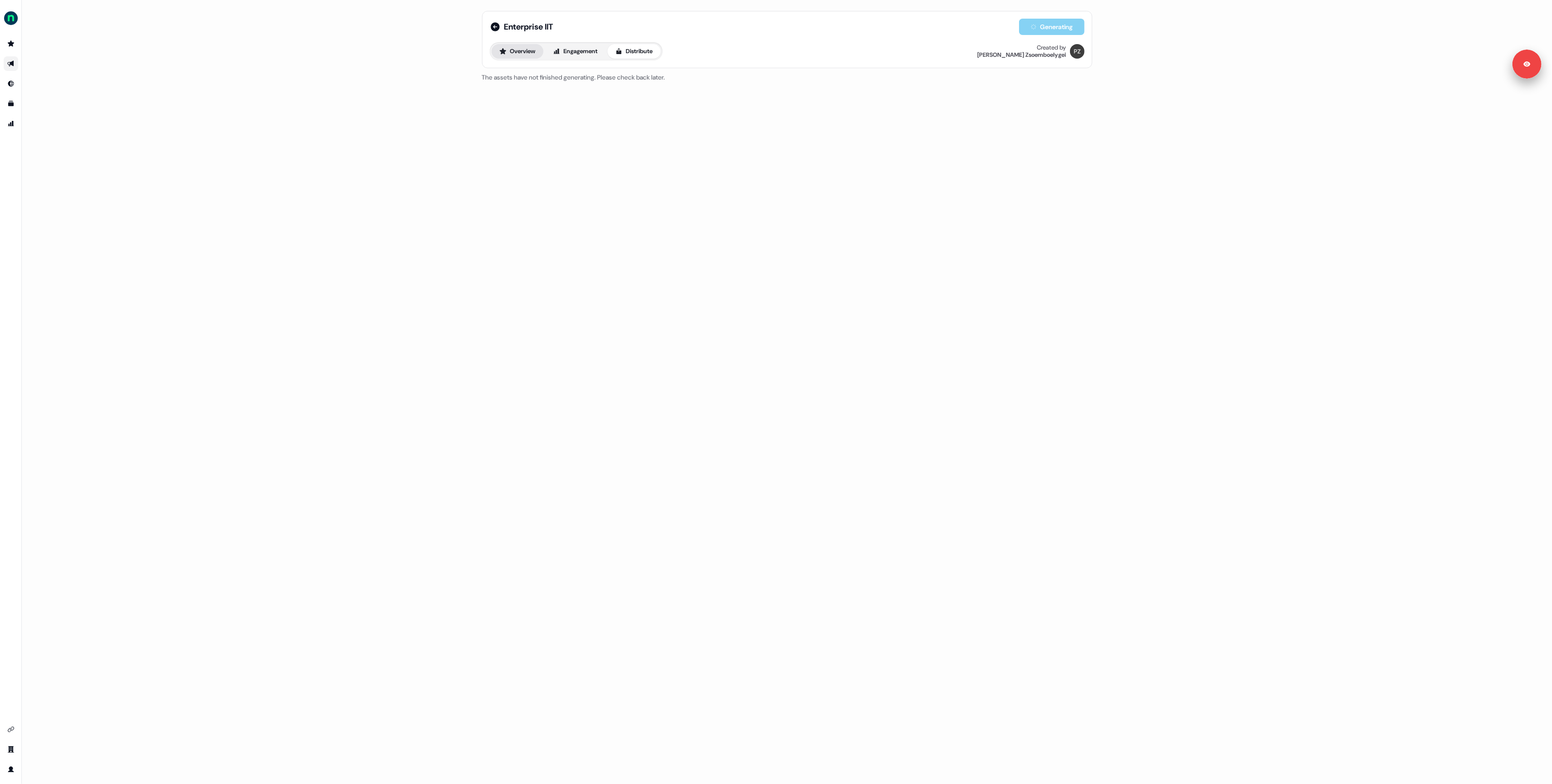
click at [513, 49] on button "Overview" at bounding box center [518, 51] width 52 height 14
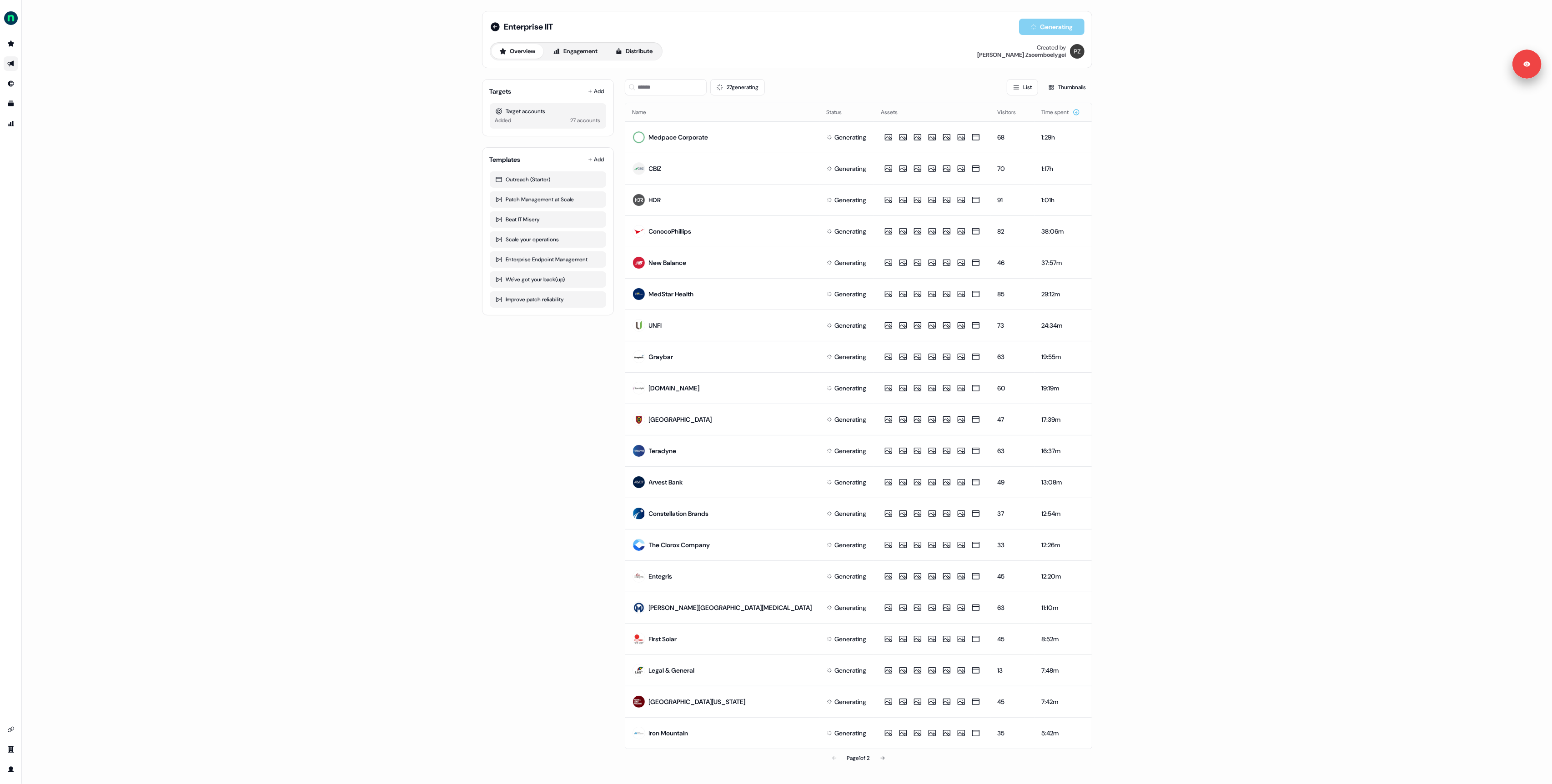
click at [442, 166] on div "Enterprise IIT Generating Overview Engagement Distribute Created by Petra Zsoem…" at bounding box center [787, 392] width 1530 height 784
click at [351, 160] on div "Enterprise IIT Generating Overview Engagement Distribute Created by Petra Zsoem…" at bounding box center [787, 392] width 1530 height 784
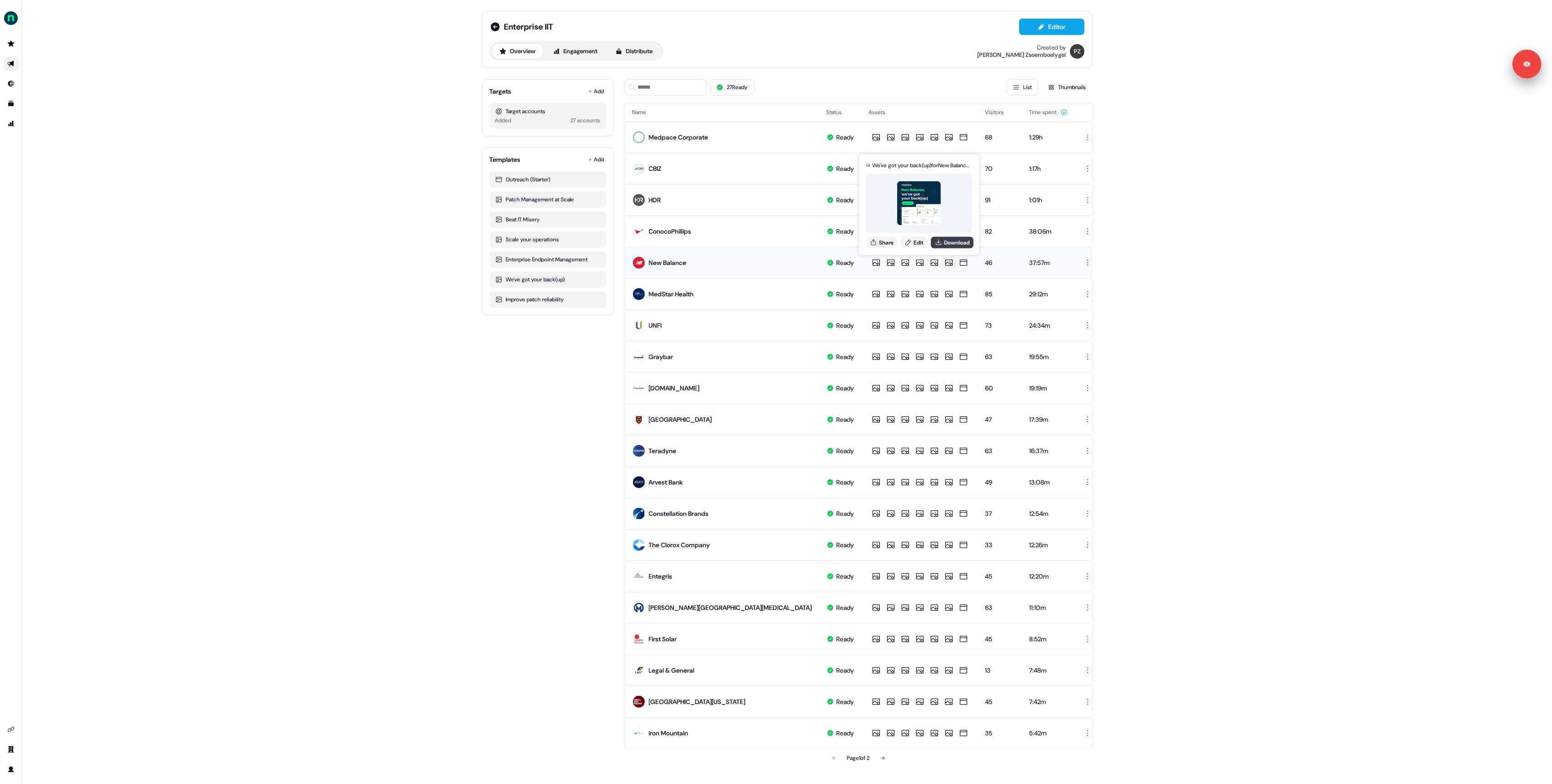
click at [945, 245] on button "Download" at bounding box center [952, 242] width 43 height 12
click at [11, 14] on img "side nav menu" at bounding box center [11, 18] width 14 height 14
click at [24, 70] on div "Logout" at bounding box center [46, 75] width 86 height 16
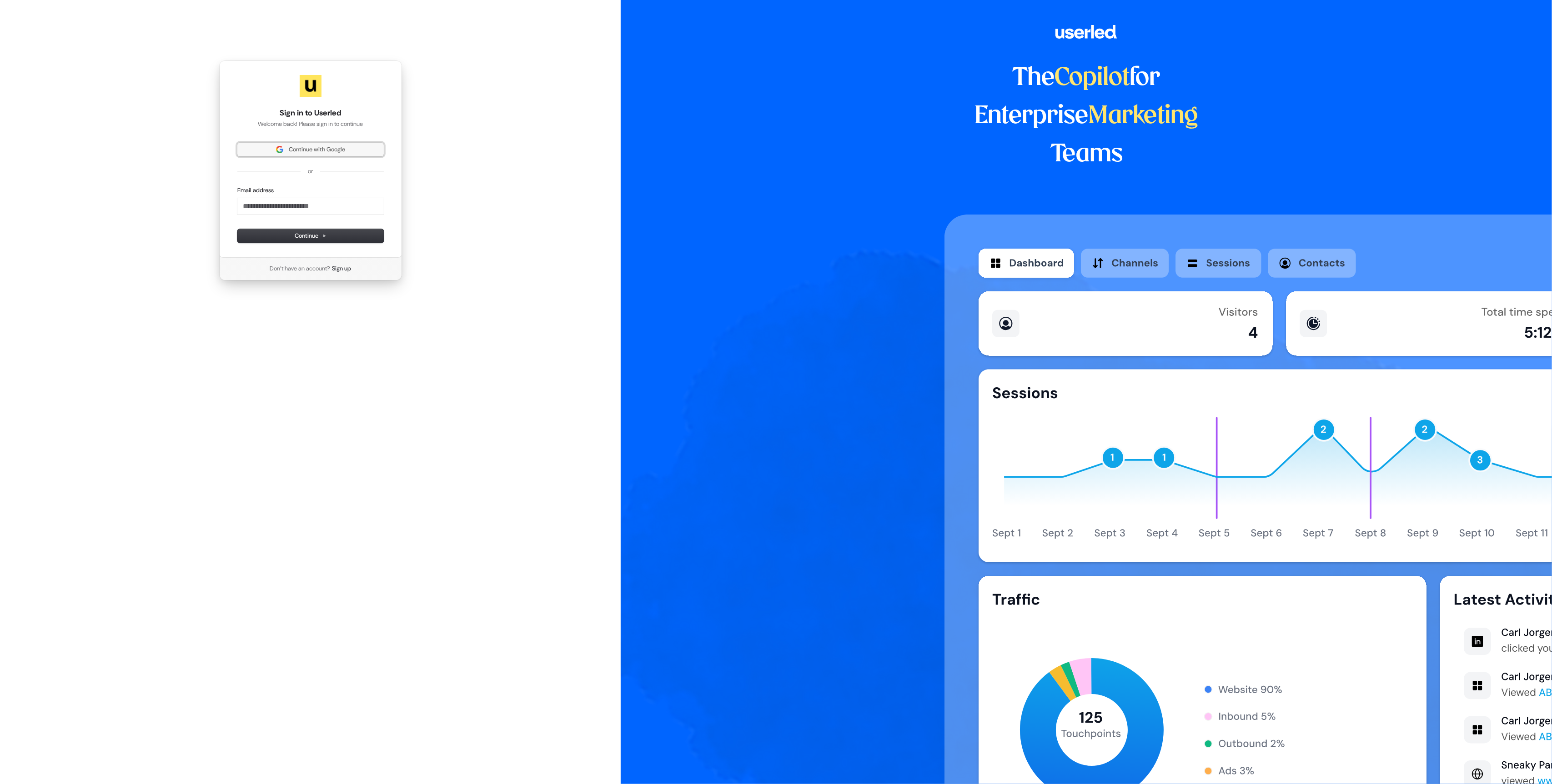
click at [318, 152] on span "Continue with Google" at bounding box center [317, 150] width 57 height 8
